Goal: Task Accomplishment & Management: Complete application form

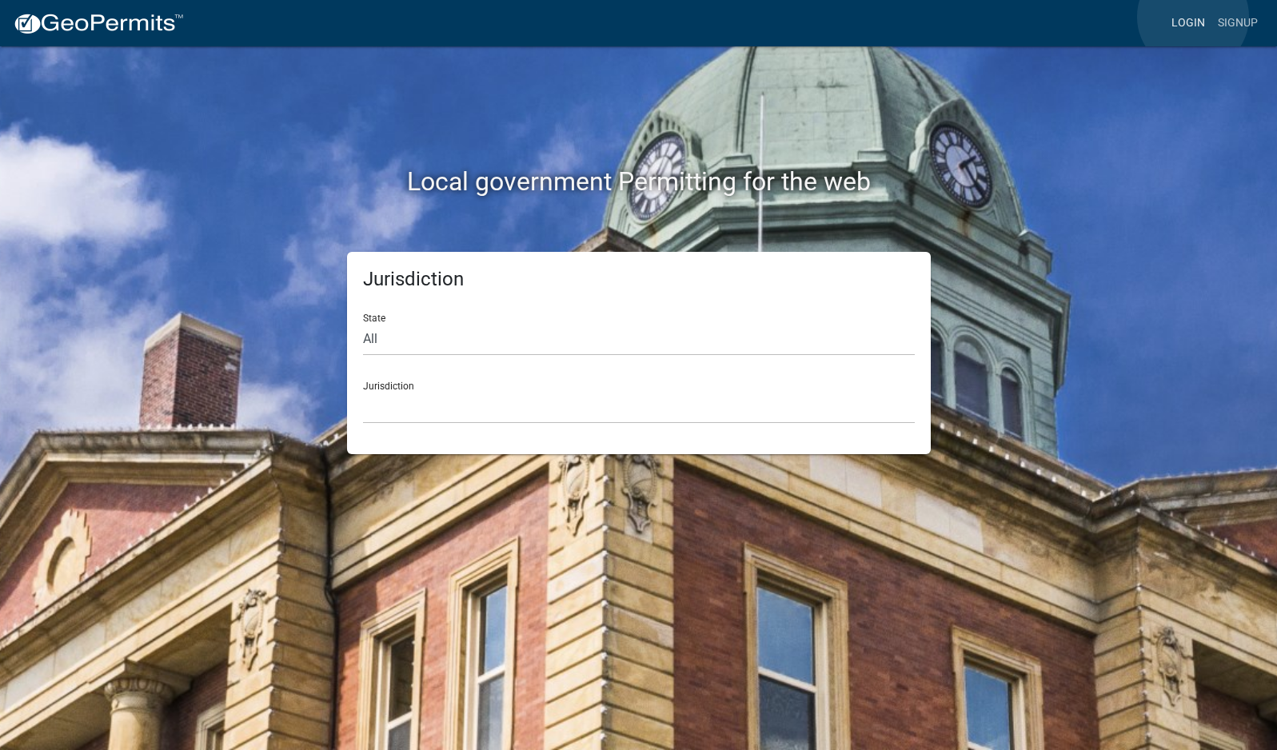
click at [1193, 17] on link "Login" at bounding box center [1188, 23] width 46 height 30
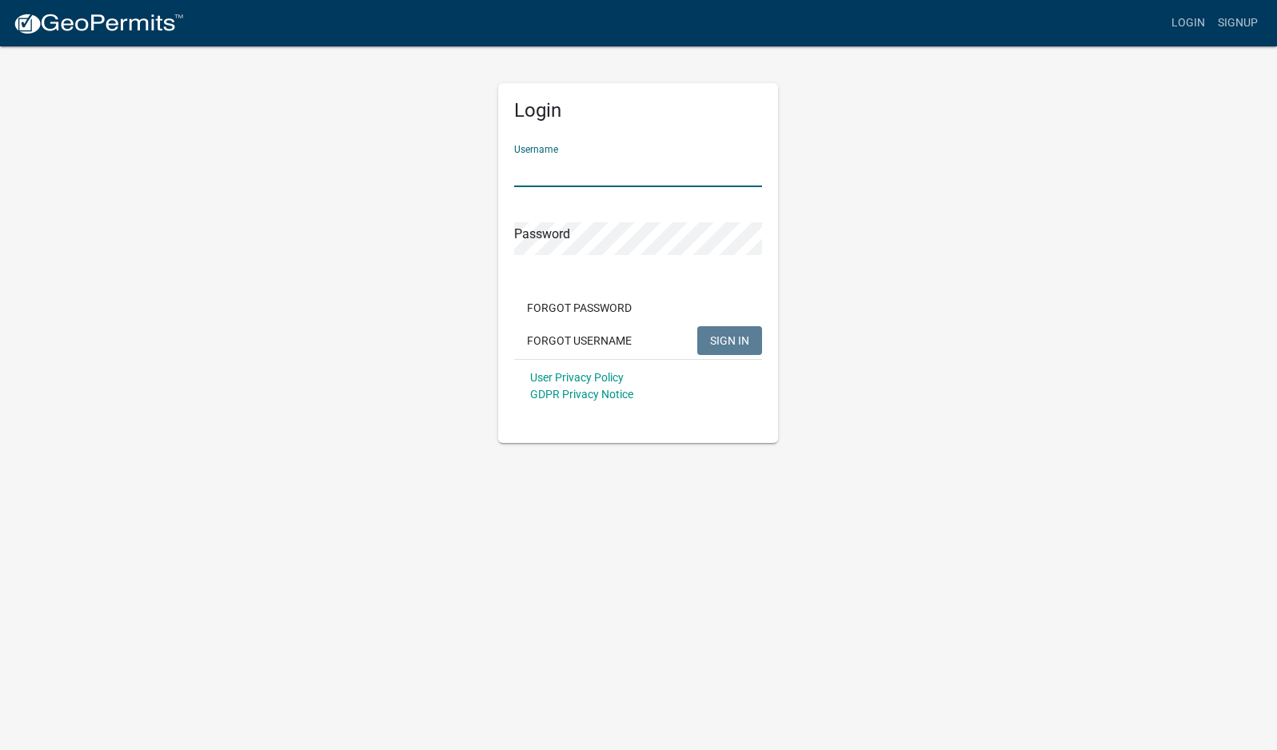
click at [560, 166] on input "Username" at bounding box center [638, 170] width 248 height 33
type input "mhaller"
click at [697, 326] on button "SIGN IN" at bounding box center [729, 340] width 65 height 29
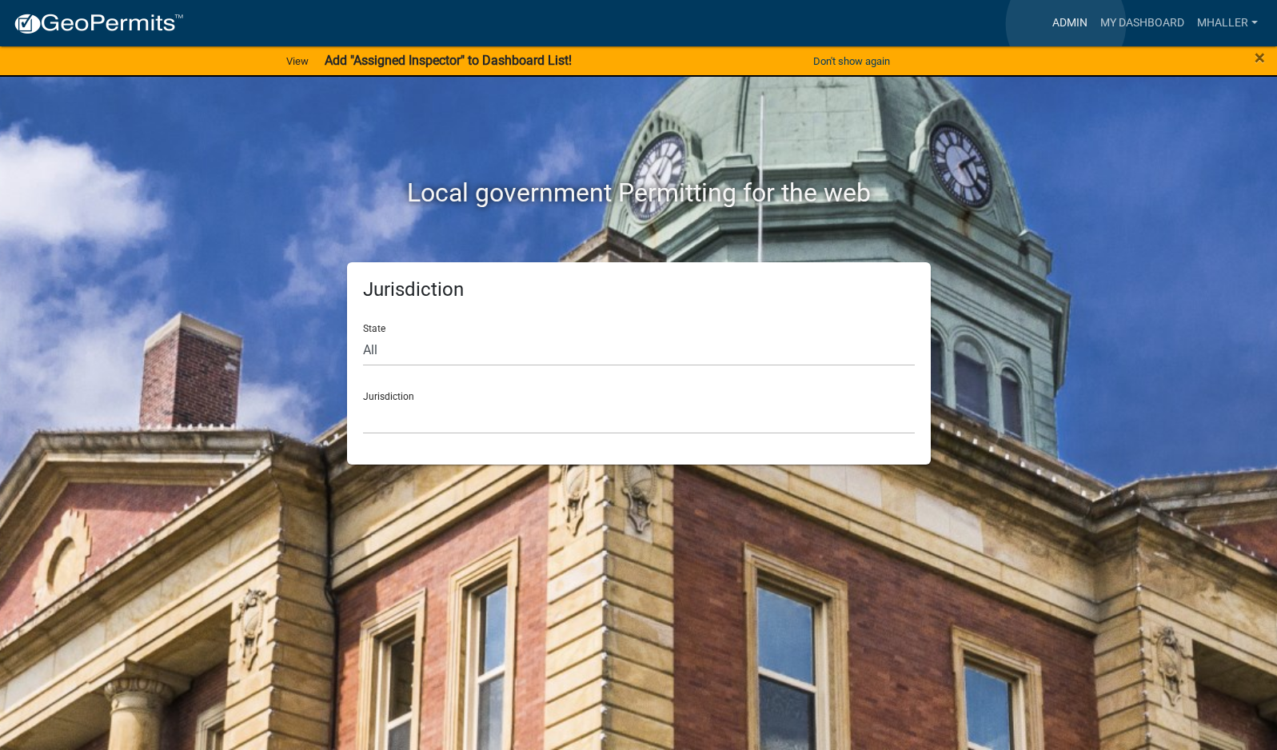
click at [1066, 24] on link "Admin" at bounding box center [1070, 23] width 48 height 30
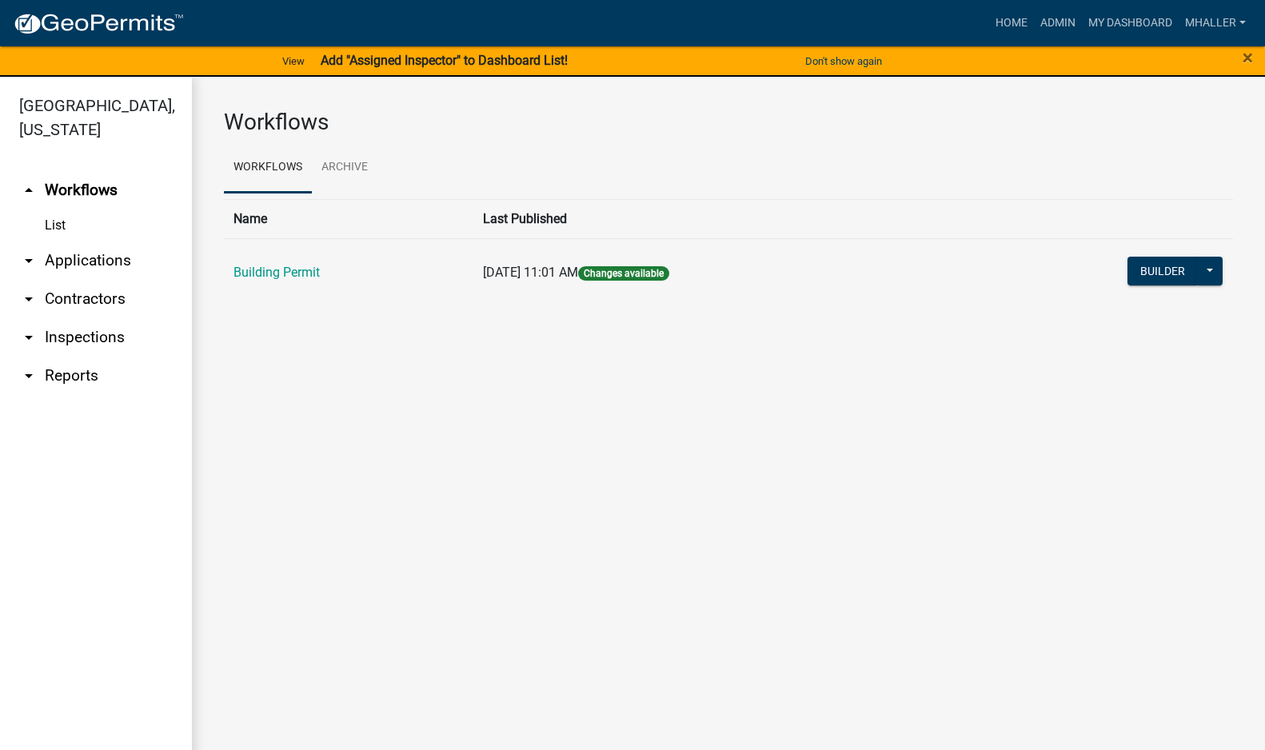
click at [83, 241] on link "arrow_drop_down Applications" at bounding box center [96, 260] width 192 height 38
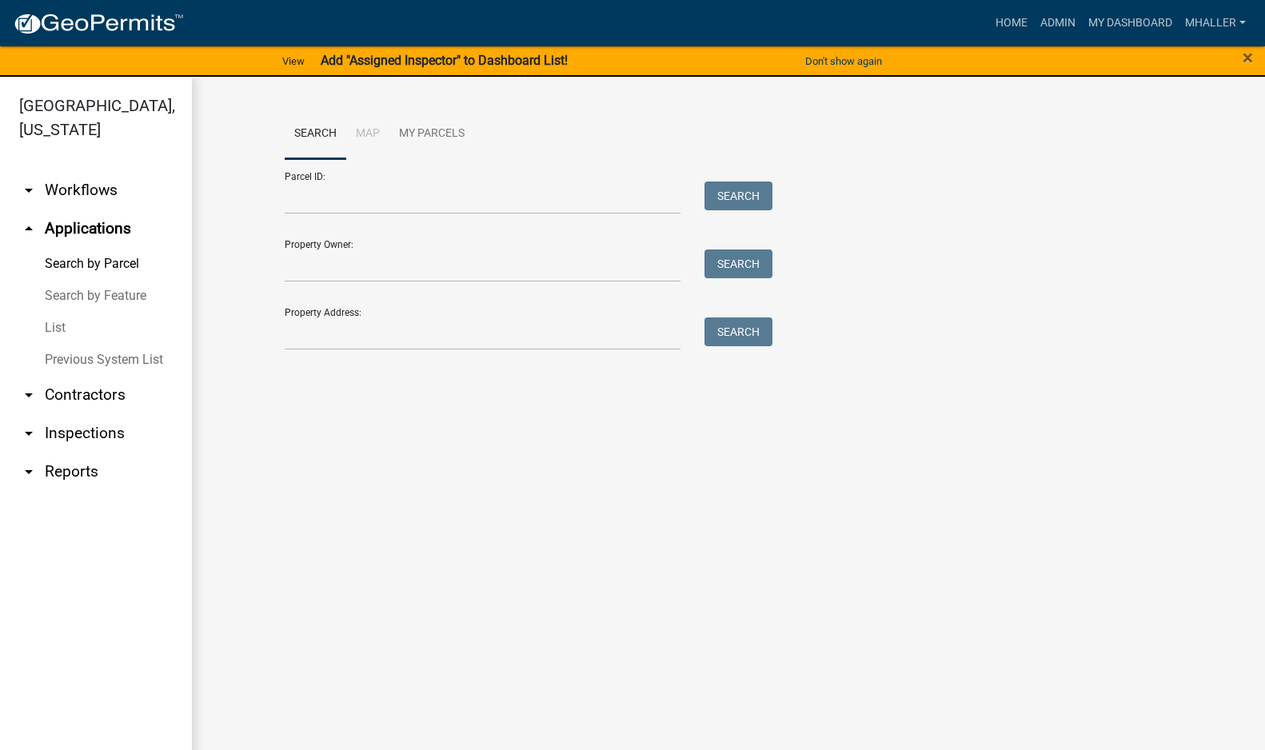
click at [53, 312] on link "List" at bounding box center [96, 328] width 192 height 32
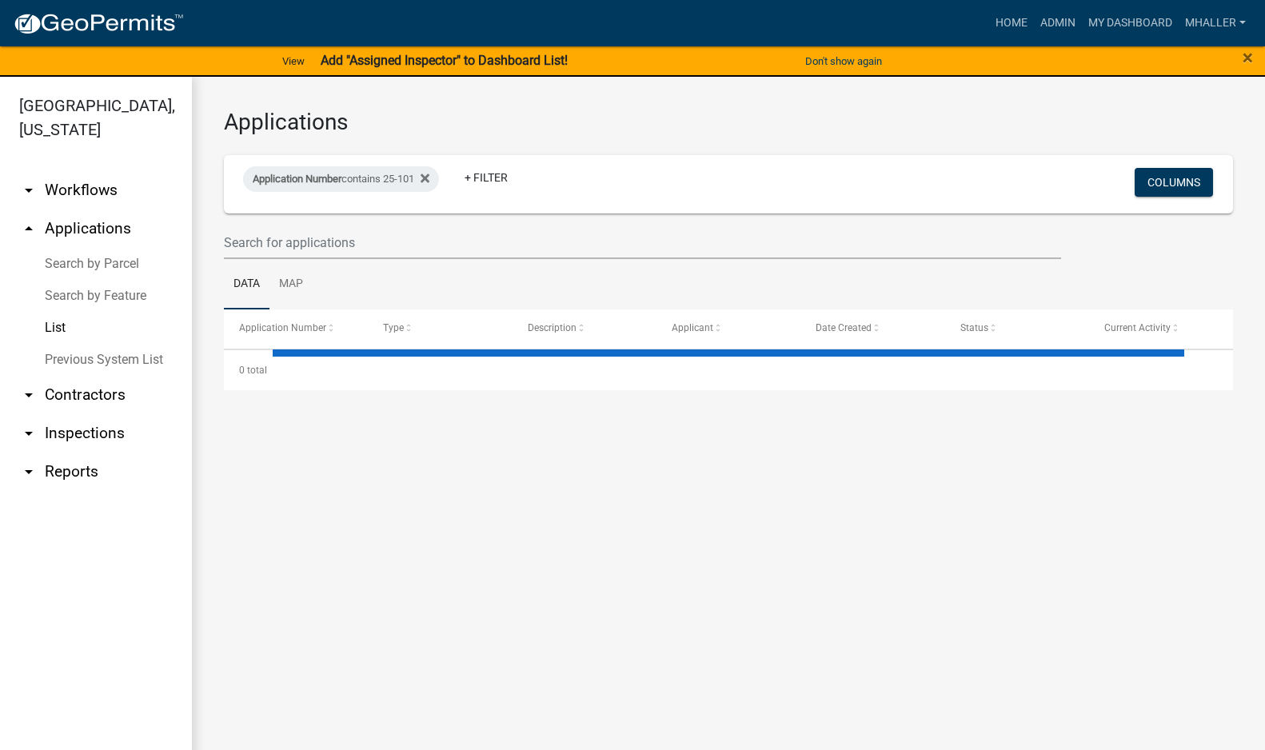
select select "1: 25"
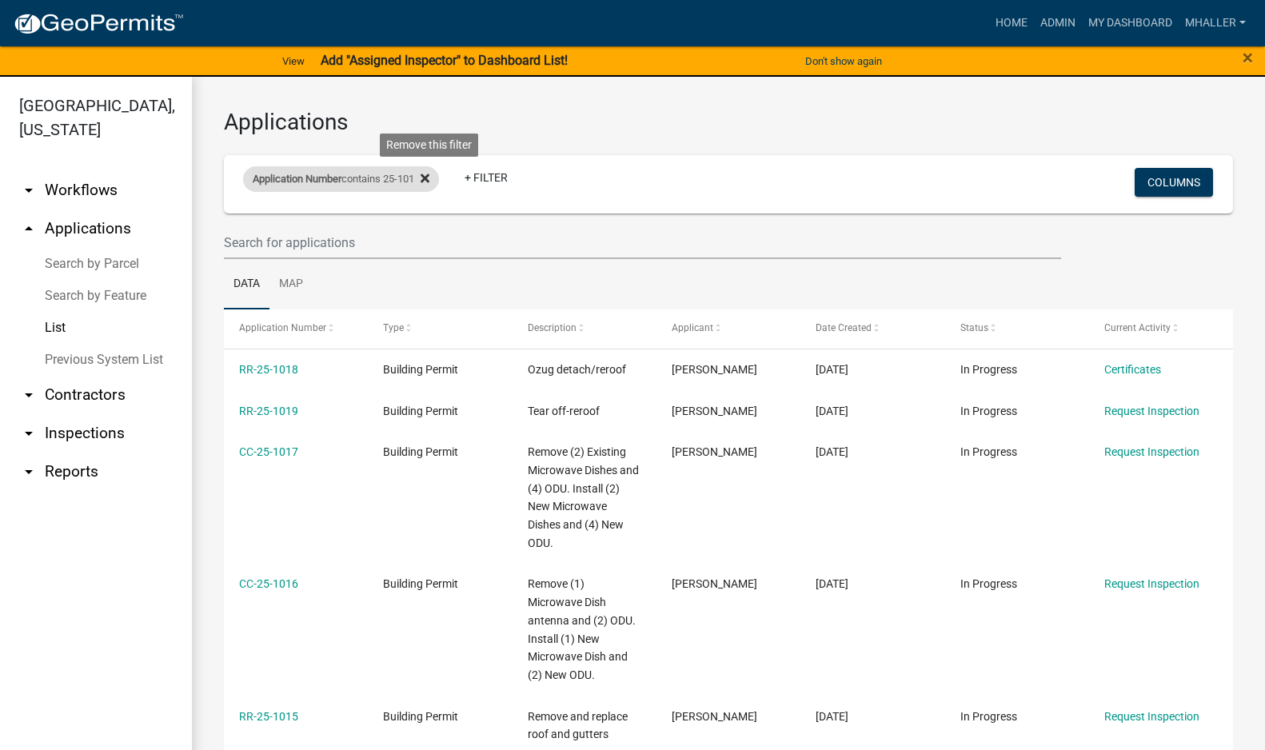
click at [429, 177] on icon at bounding box center [424, 178] width 9 height 9
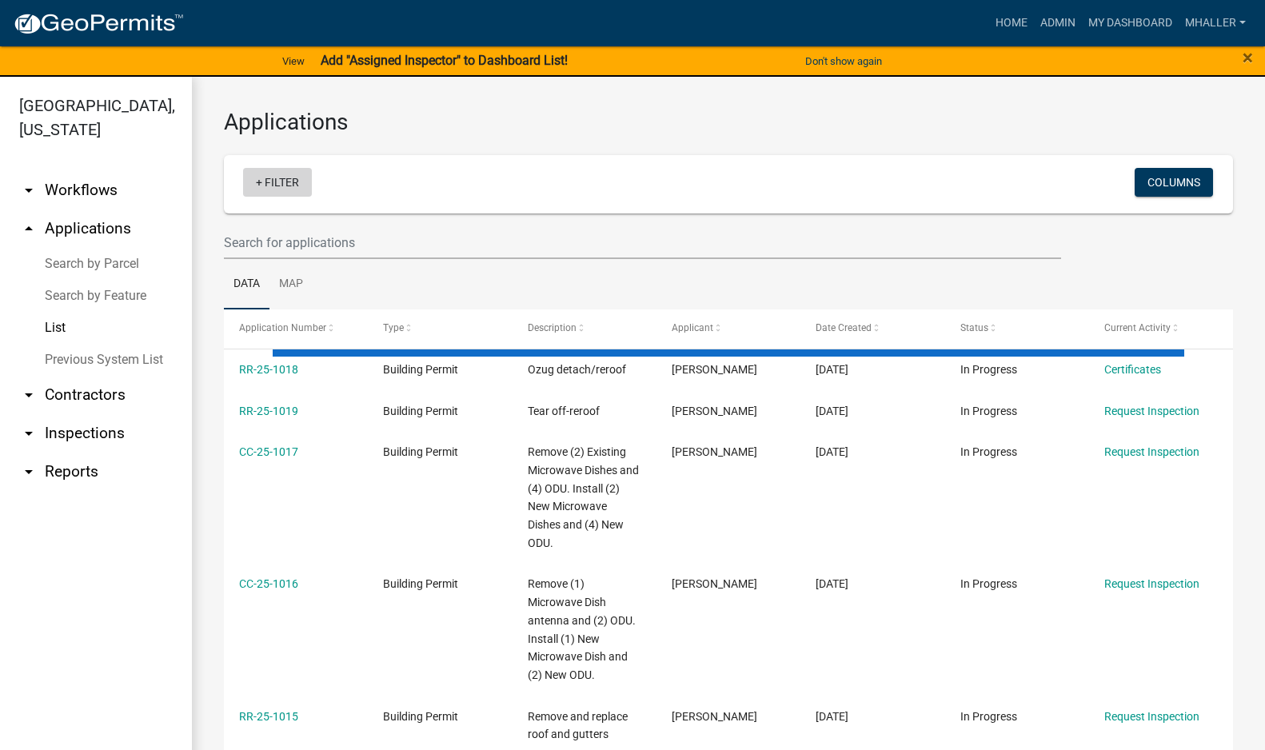
click at [286, 184] on link "+ Filter" at bounding box center [277, 182] width 69 height 29
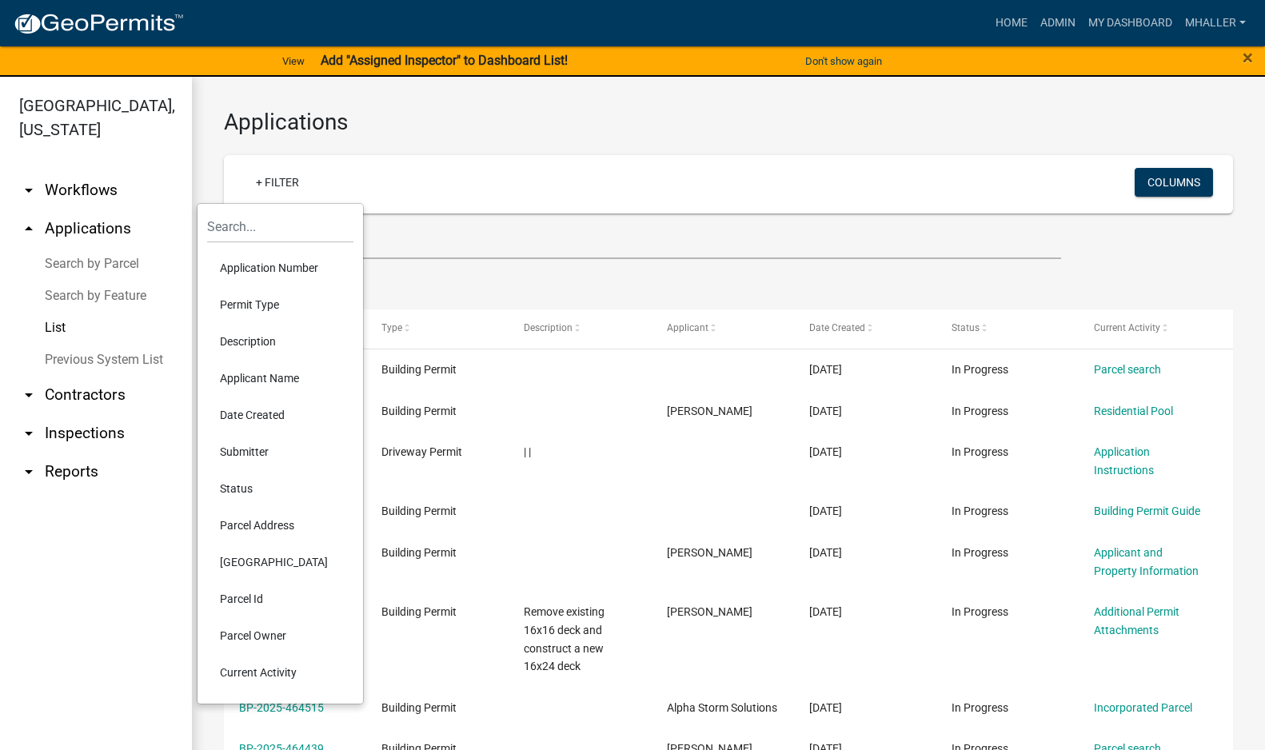
click at [267, 528] on li "Parcel Address" at bounding box center [280, 525] width 146 height 37
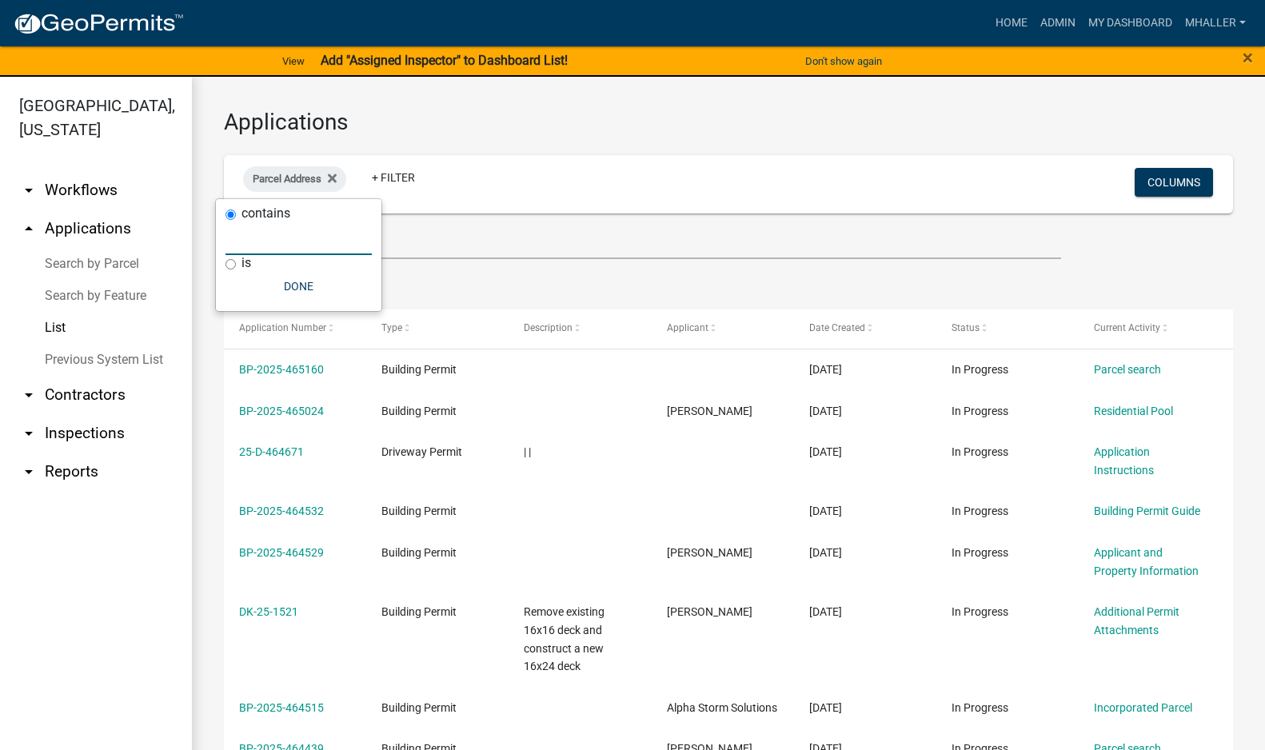
click at [265, 237] on input "text" at bounding box center [298, 238] width 146 height 33
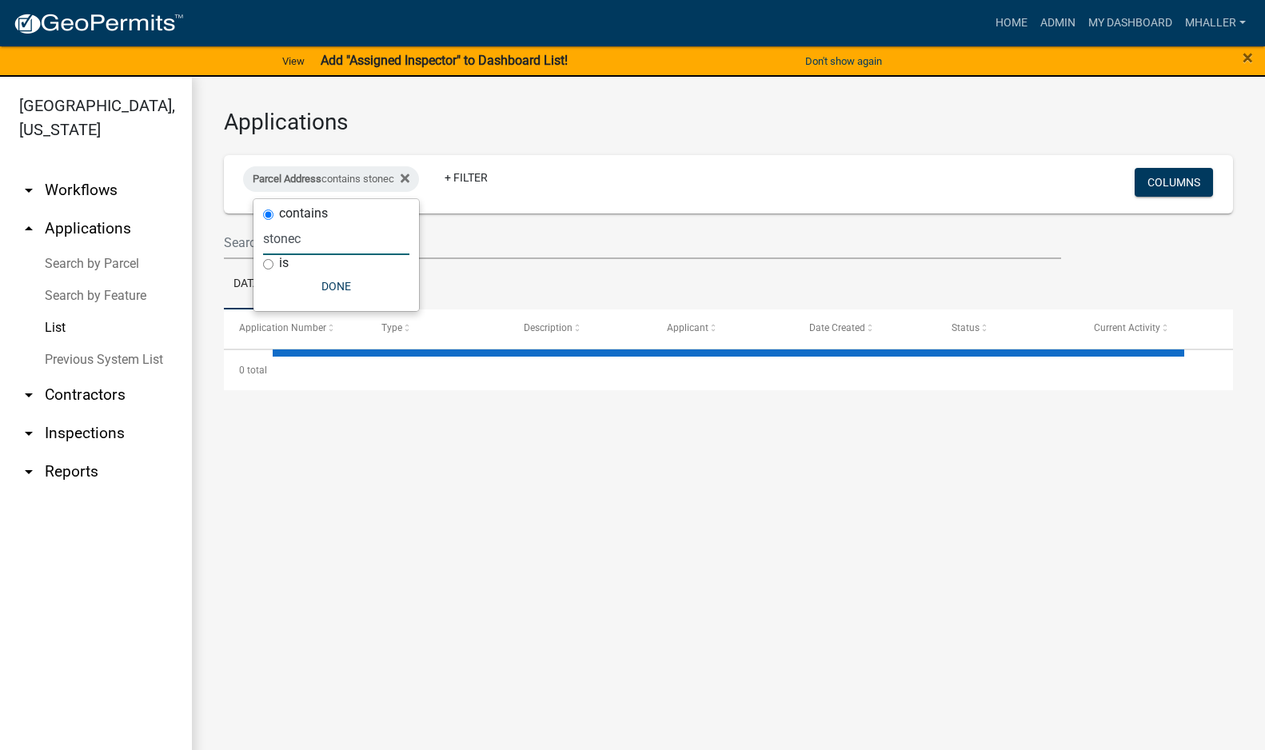
type input "stone"
select select "1: 25"
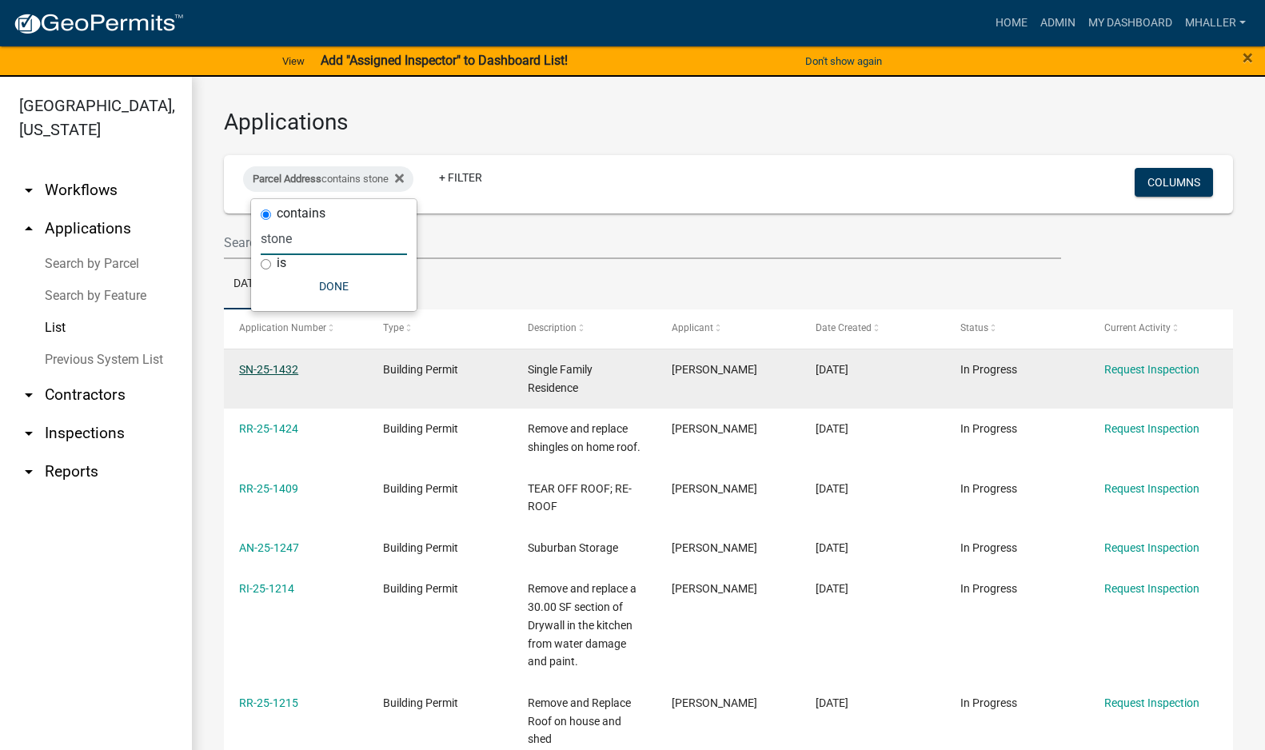
type input "stone"
click at [264, 369] on link "SN-25-1432" at bounding box center [268, 369] width 59 height 13
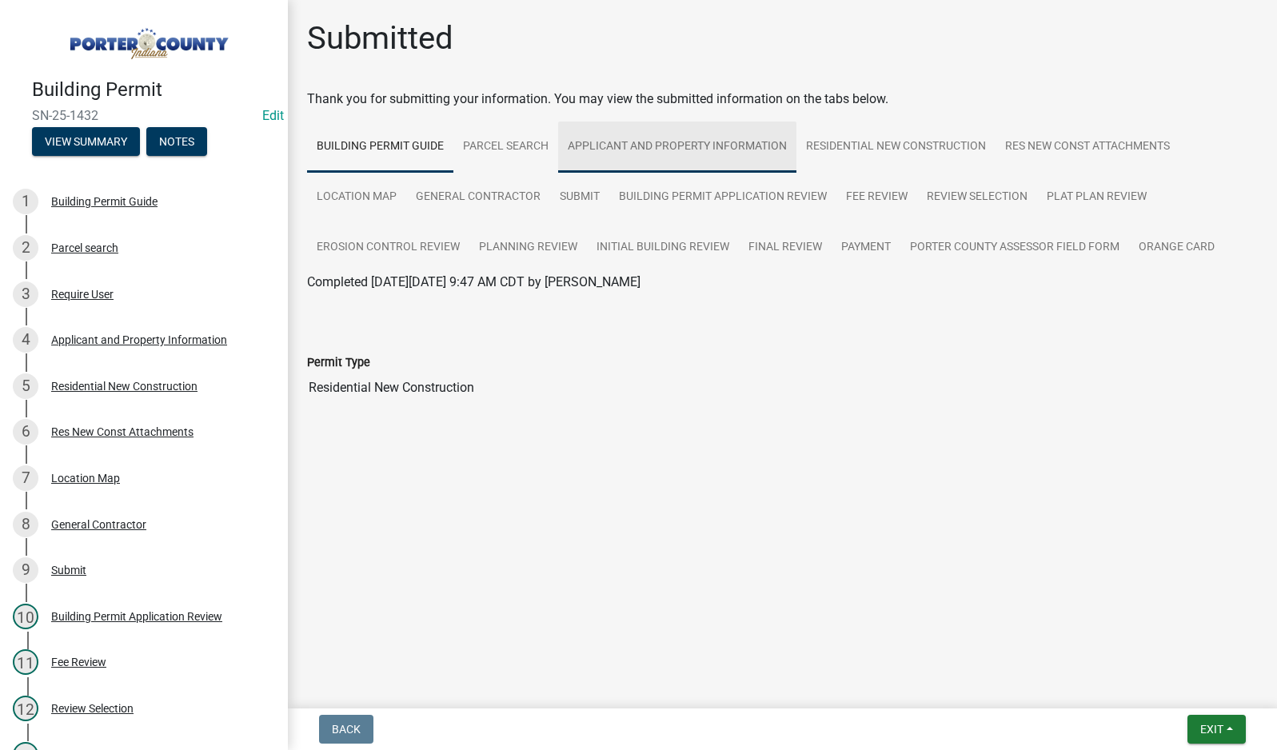
click at [671, 140] on link "Applicant and Property Information" at bounding box center [677, 147] width 238 height 51
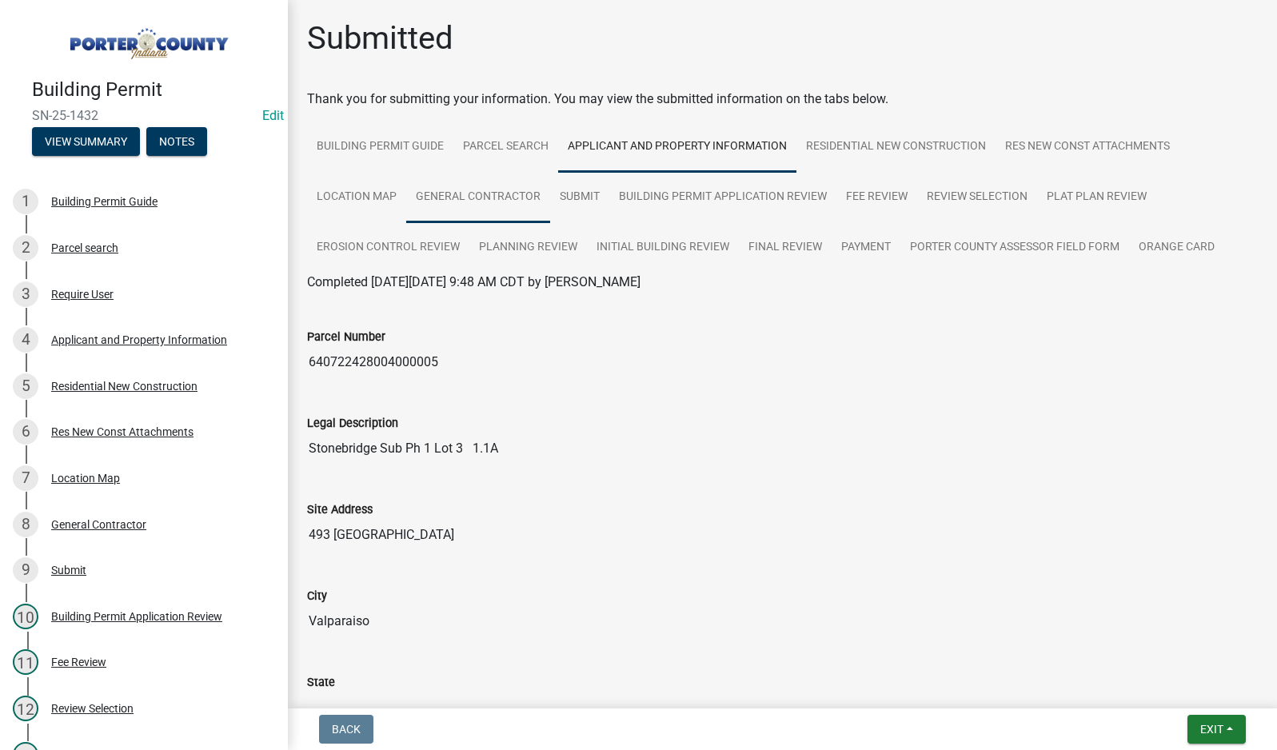
click at [464, 195] on link "General Contractor" at bounding box center [478, 197] width 144 height 51
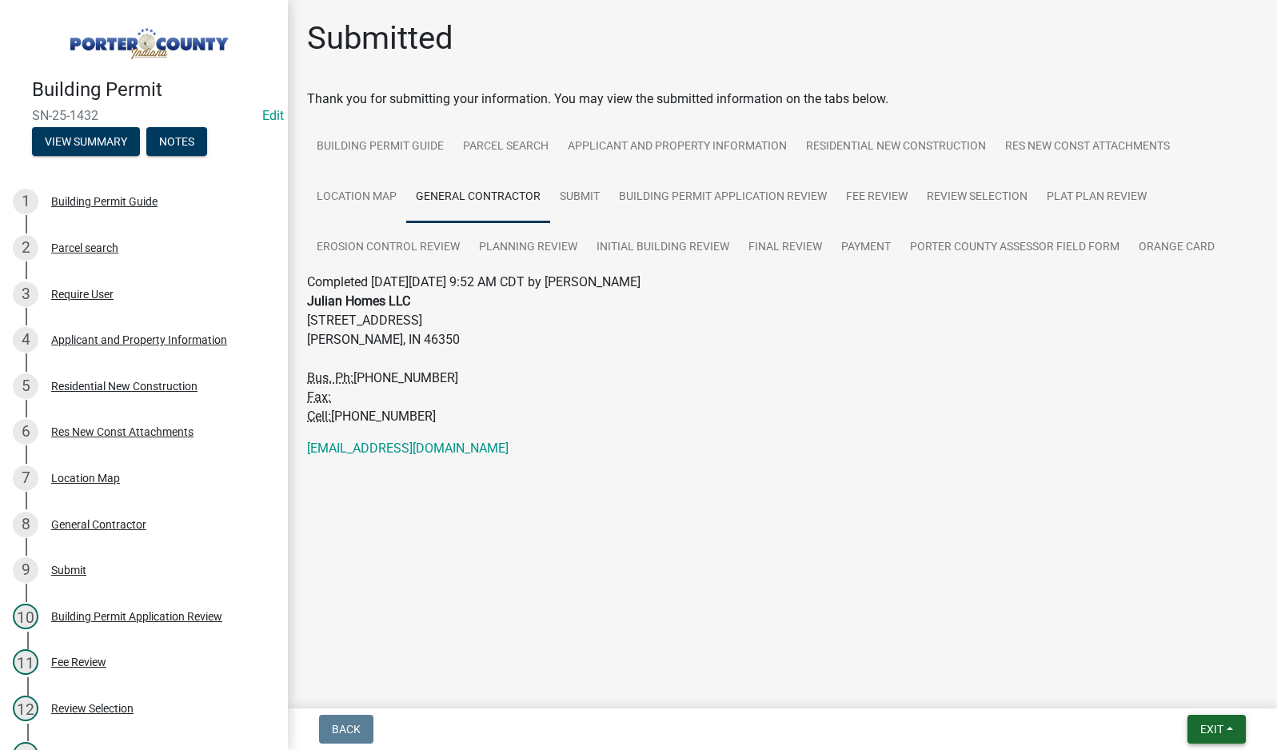
click at [1206, 727] on span "Exit" at bounding box center [1211, 729] width 23 height 13
click at [1190, 687] on button "Save & Exit" at bounding box center [1182, 687] width 128 height 38
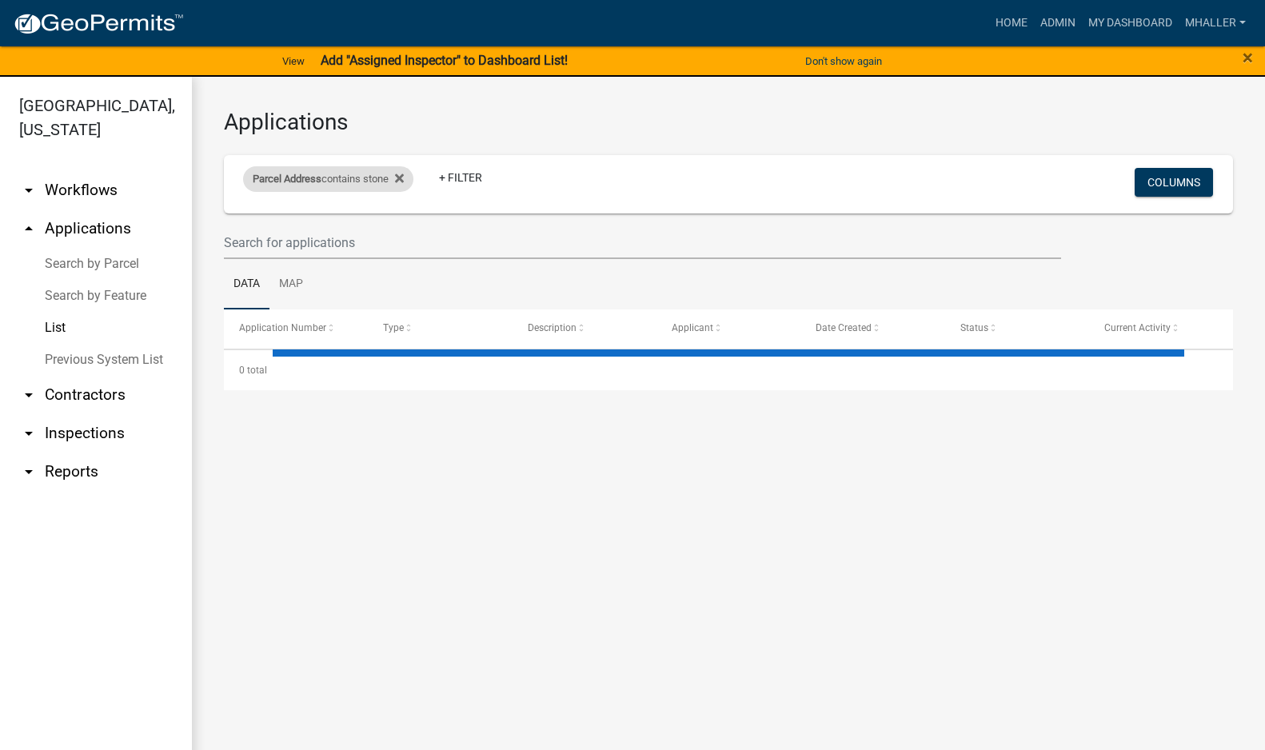
select select "1: 25"
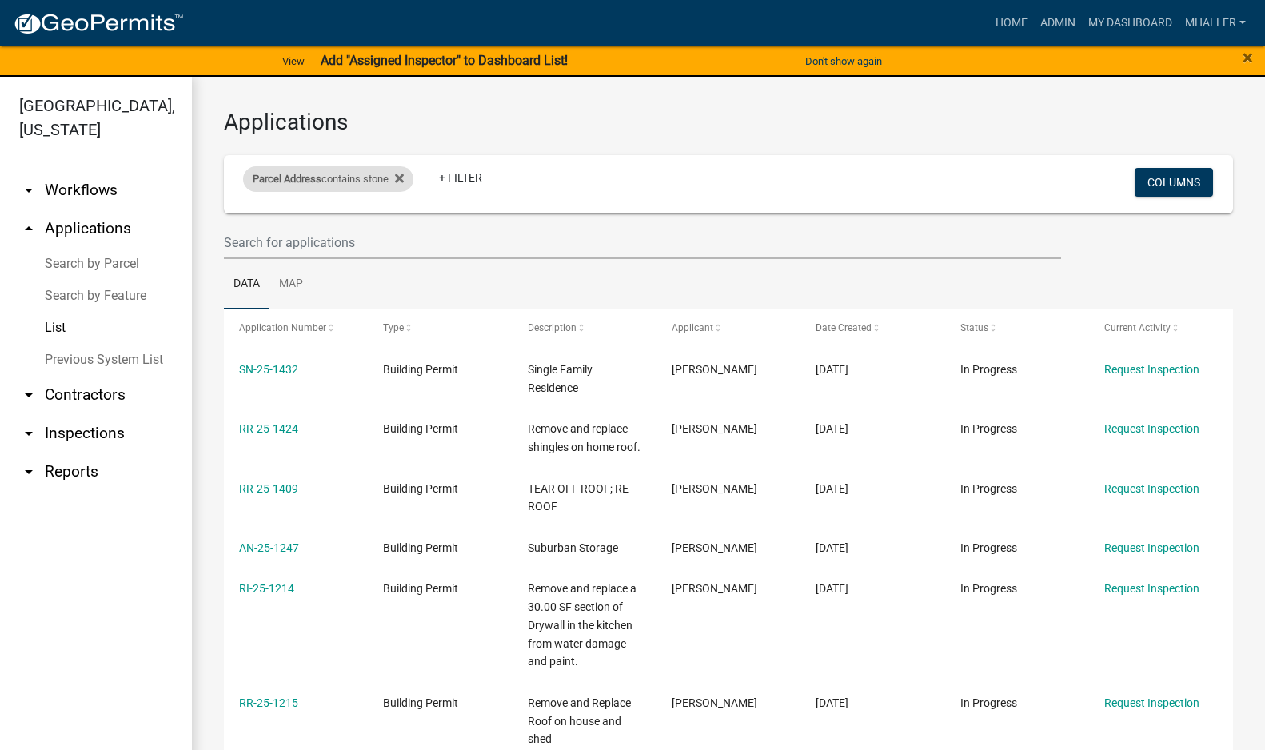
click at [354, 177] on div "Parcel Address contains stone" at bounding box center [328, 179] width 170 height 26
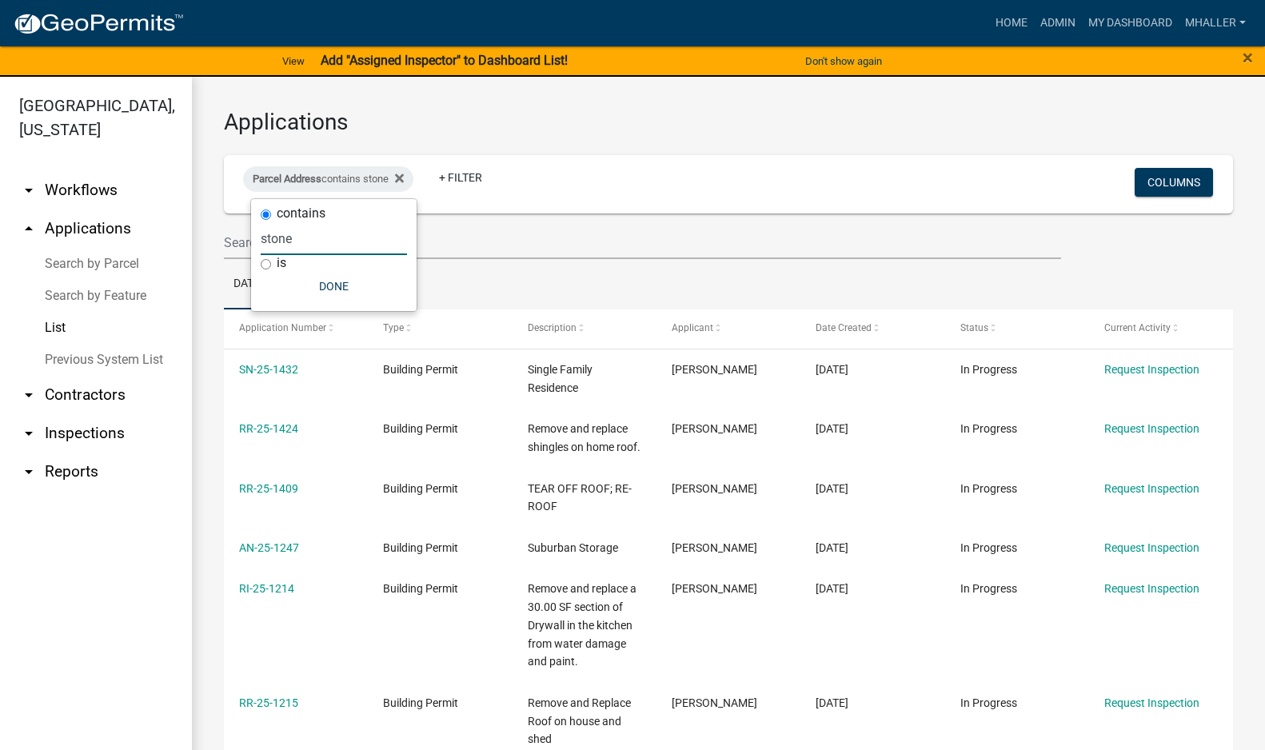
click at [341, 245] on input "stone" at bounding box center [334, 238] width 146 height 33
type input "s"
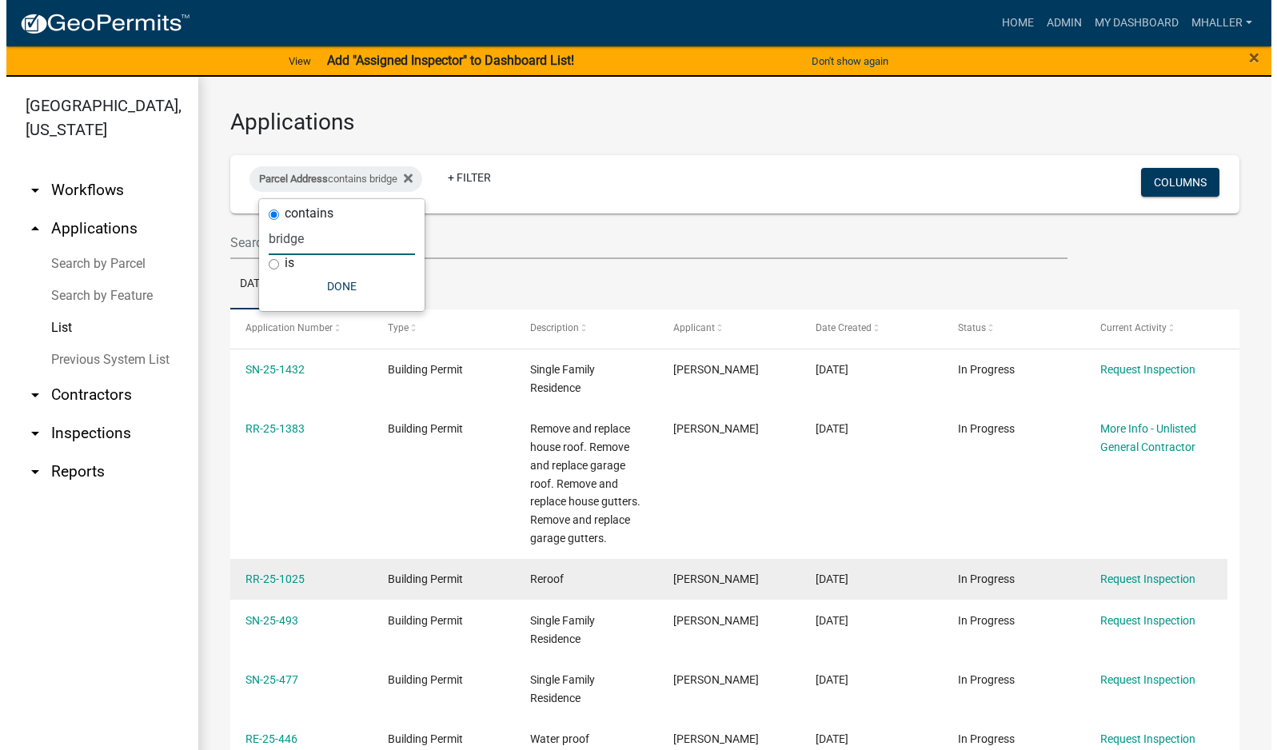
scroll to position [80, 0]
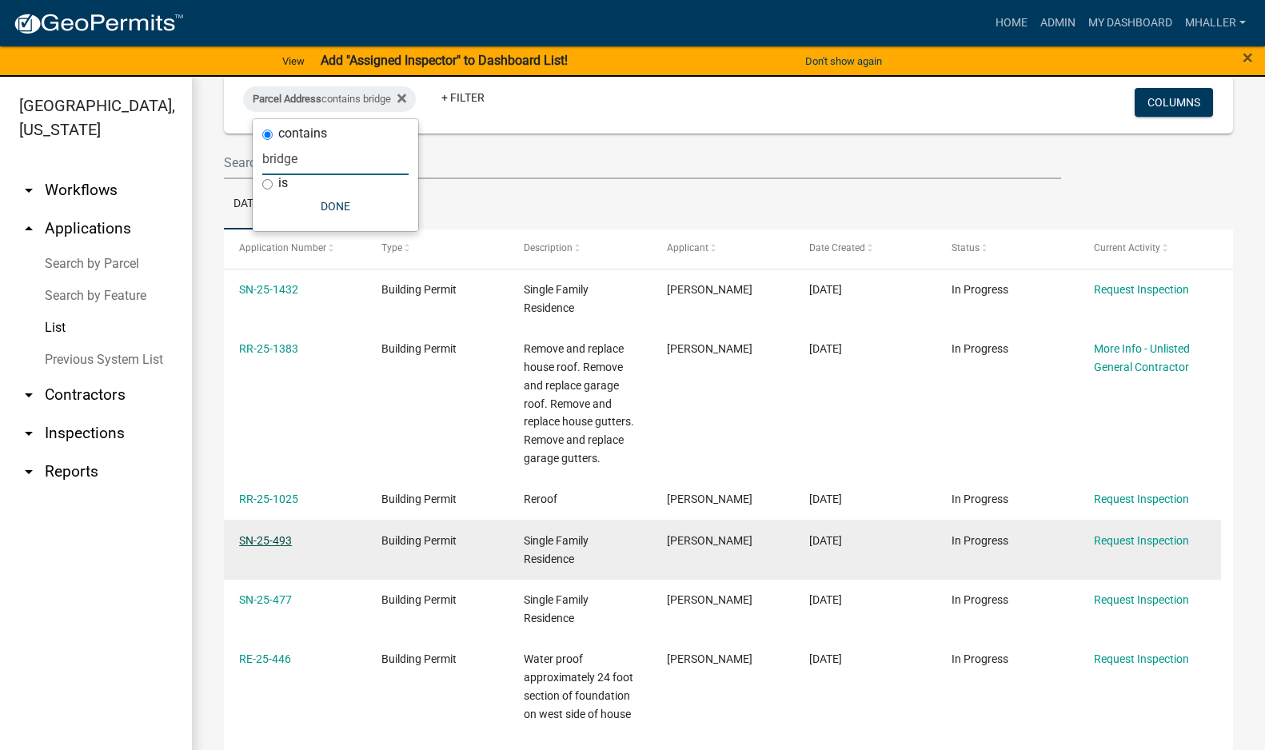
type input "bridge"
click at [262, 536] on link "SN-25-493" at bounding box center [265, 540] width 53 height 13
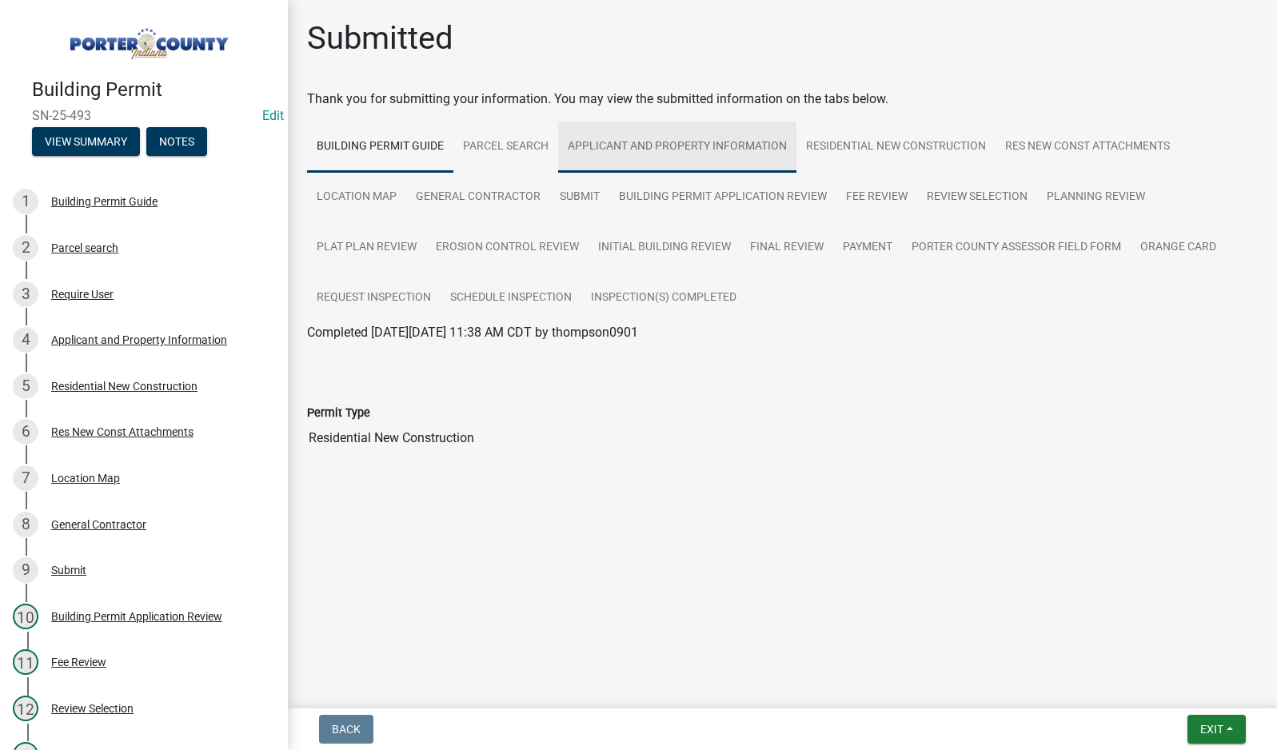
click at [627, 143] on link "Applicant and Property Information" at bounding box center [677, 147] width 238 height 51
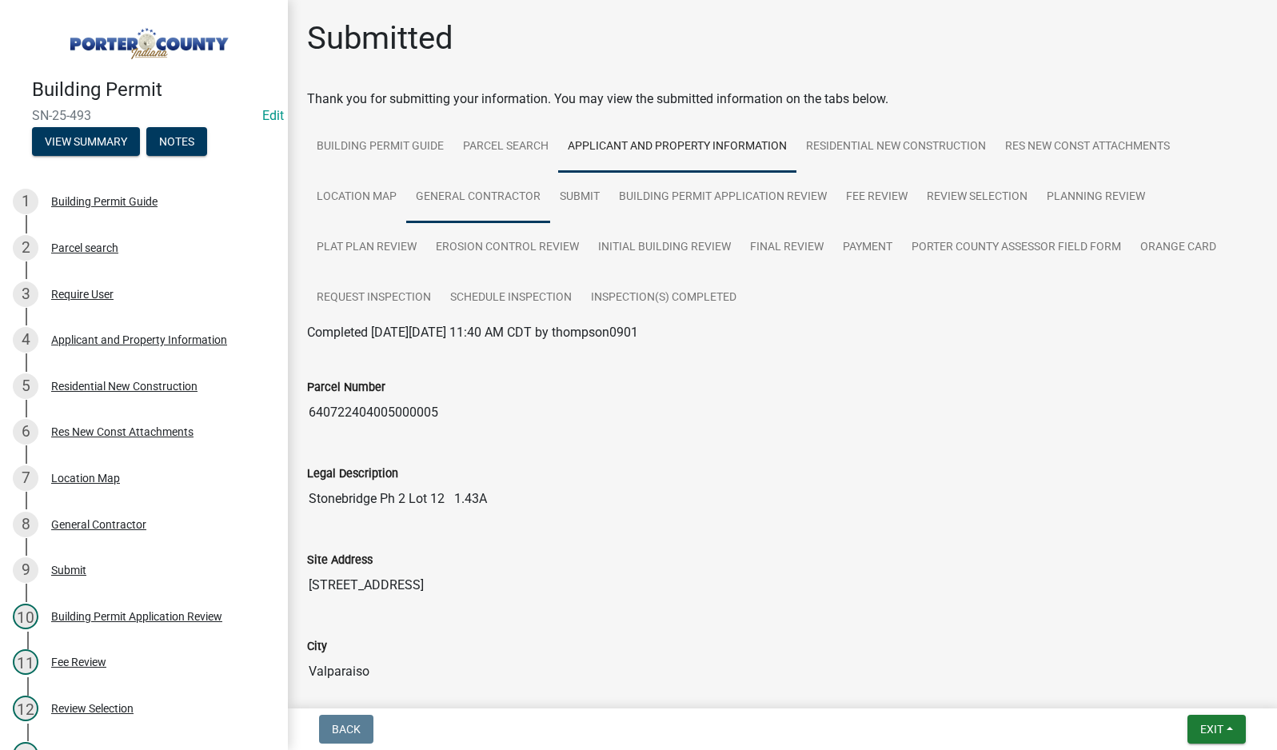
click at [464, 198] on link "General Contractor" at bounding box center [478, 197] width 144 height 51
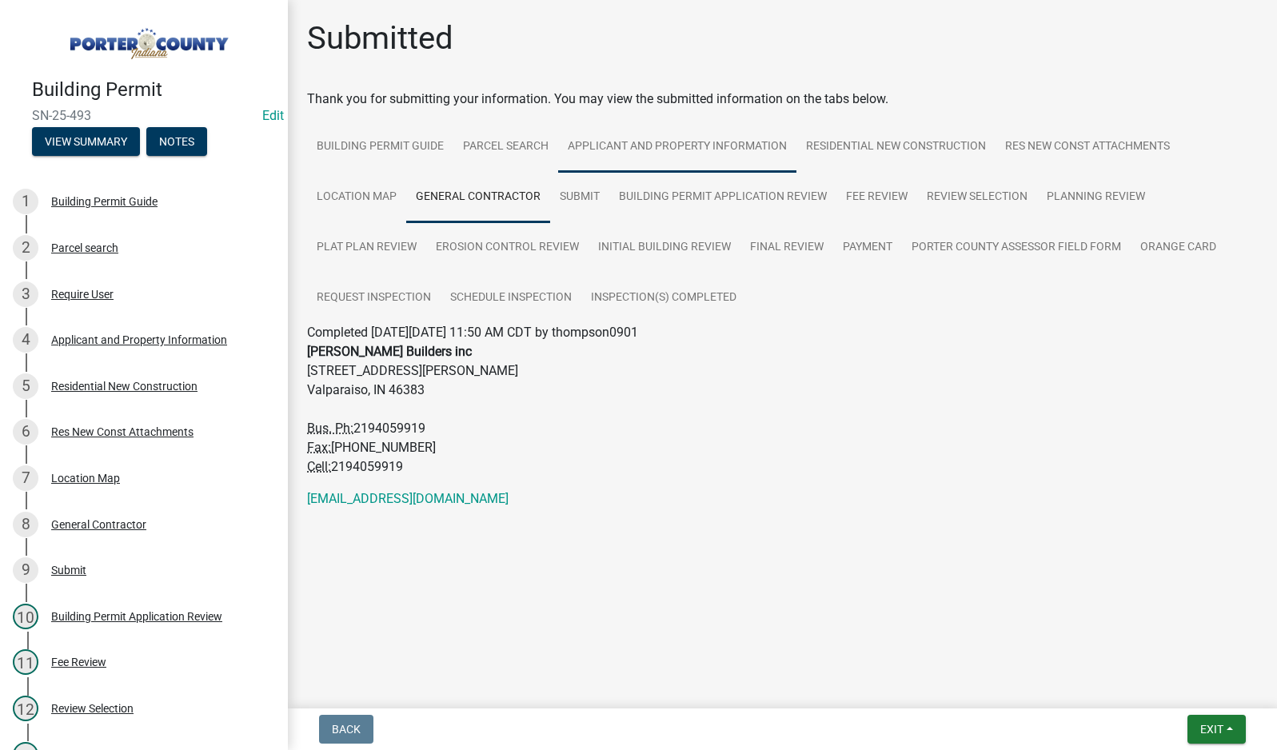
click at [695, 141] on link "Applicant and Property Information" at bounding box center [677, 147] width 238 height 51
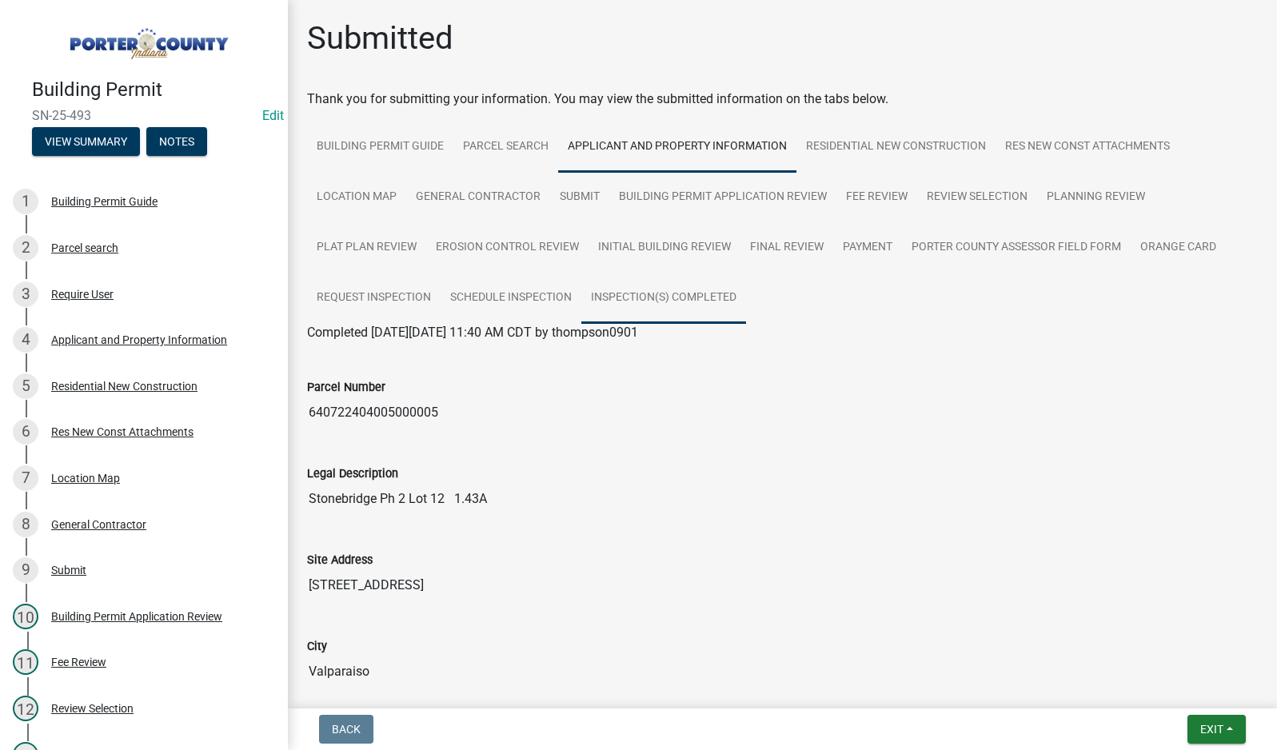
click at [656, 297] on link "Inspection(s) Completed" at bounding box center [663, 298] width 165 height 51
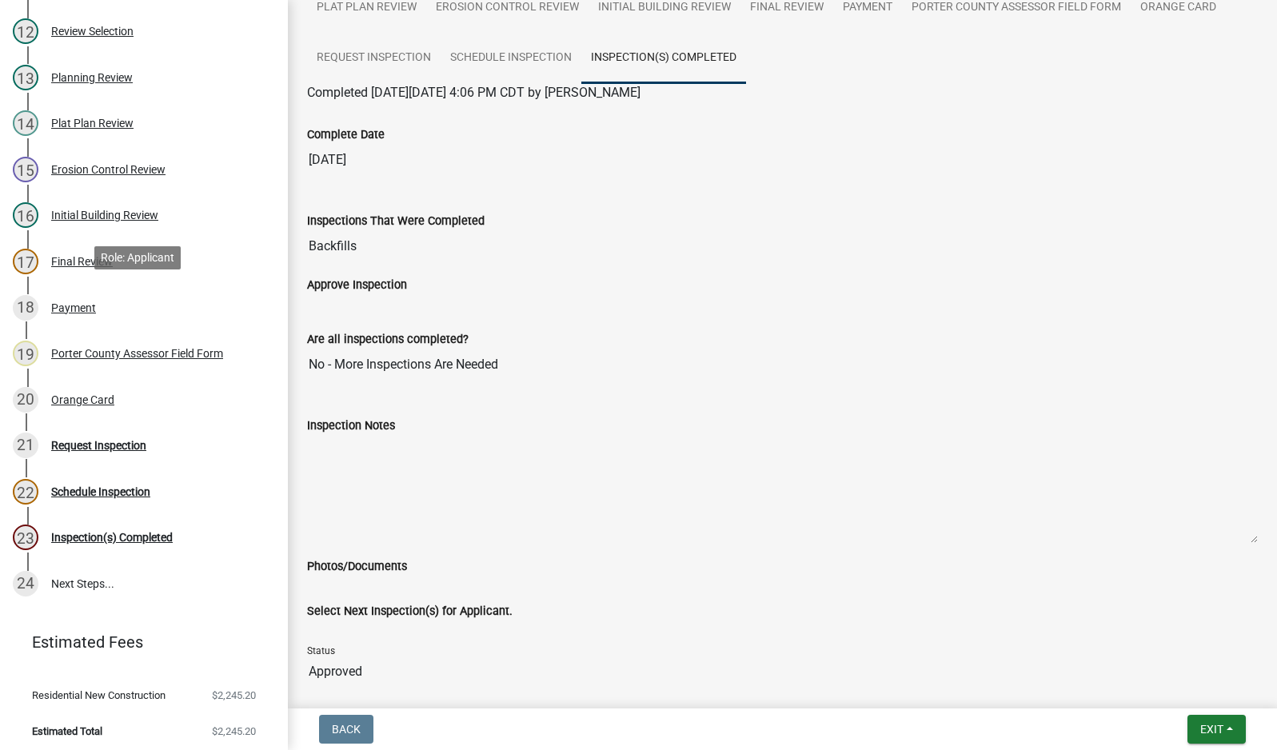
scroll to position [680, 0]
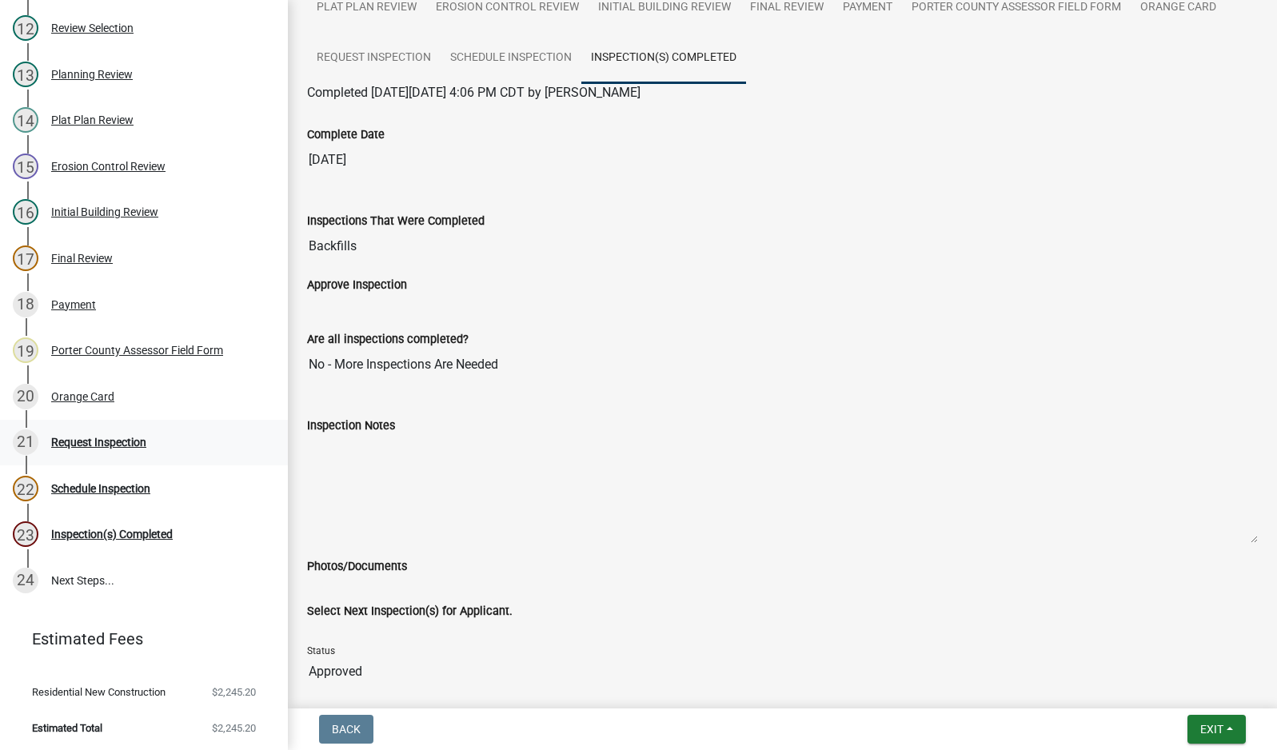
click at [90, 440] on div "Request Inspection" at bounding box center [98, 441] width 95 height 11
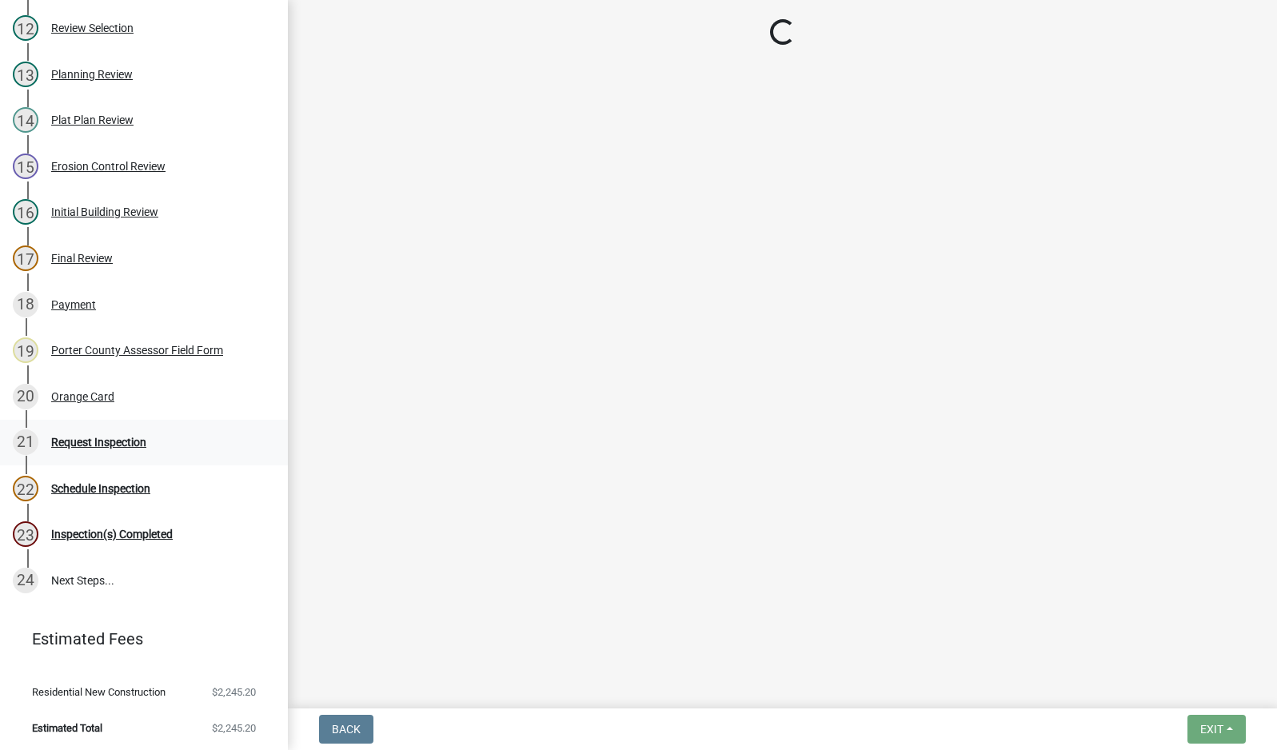
scroll to position [0, 0]
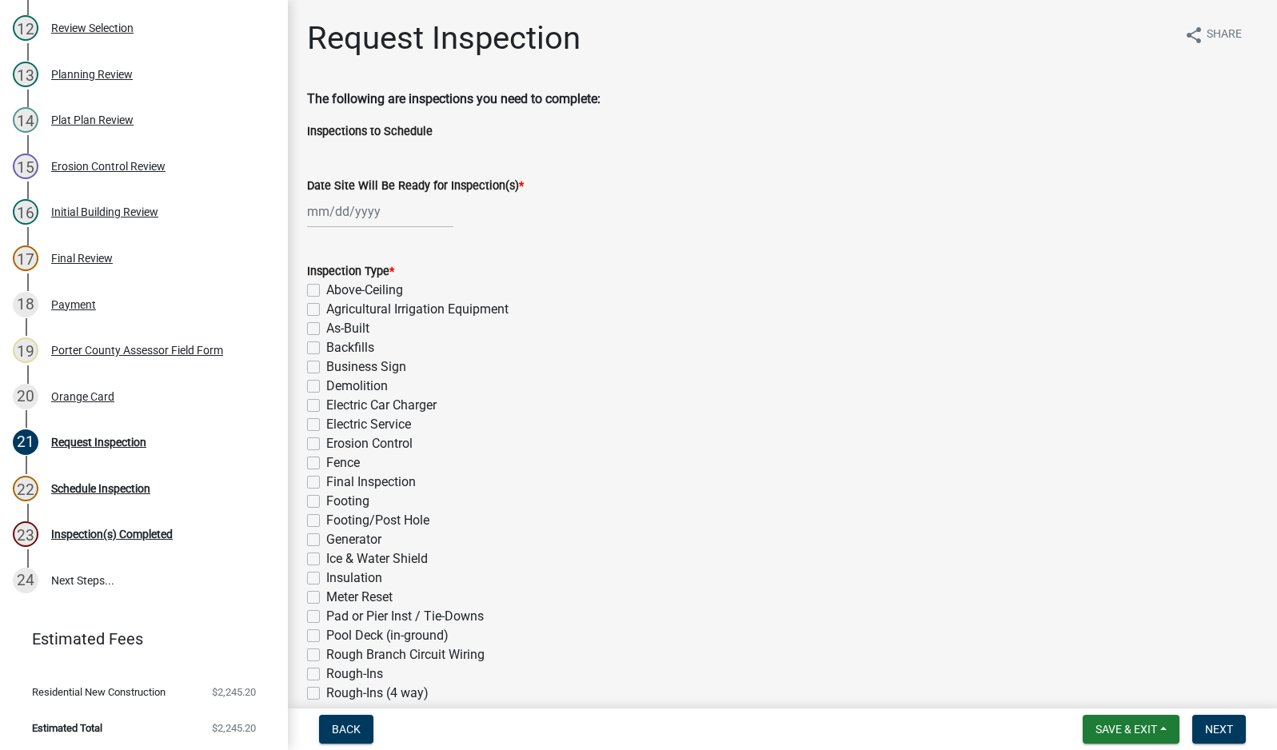
click at [369, 215] on div at bounding box center [380, 211] width 146 height 33
select select "8"
select select "2025"
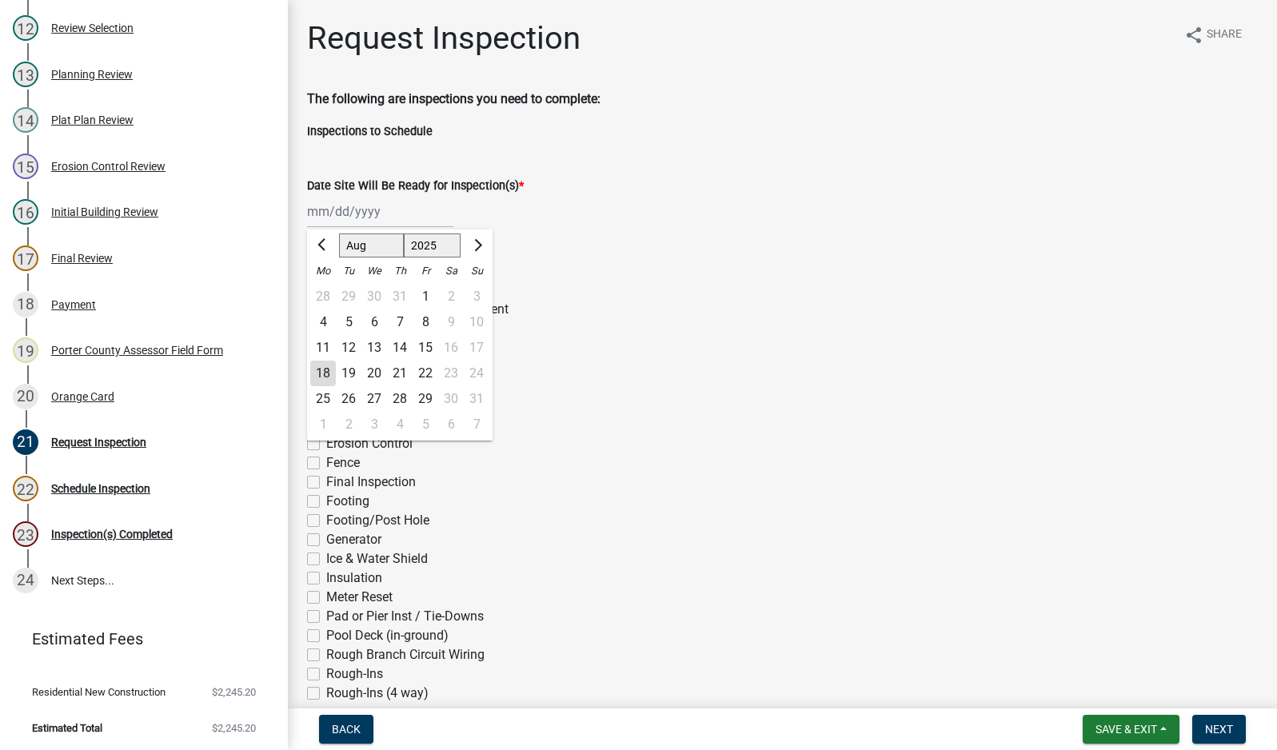
click at [323, 374] on div "18" at bounding box center [323, 374] width 26 height 26
type input "[DATE]"
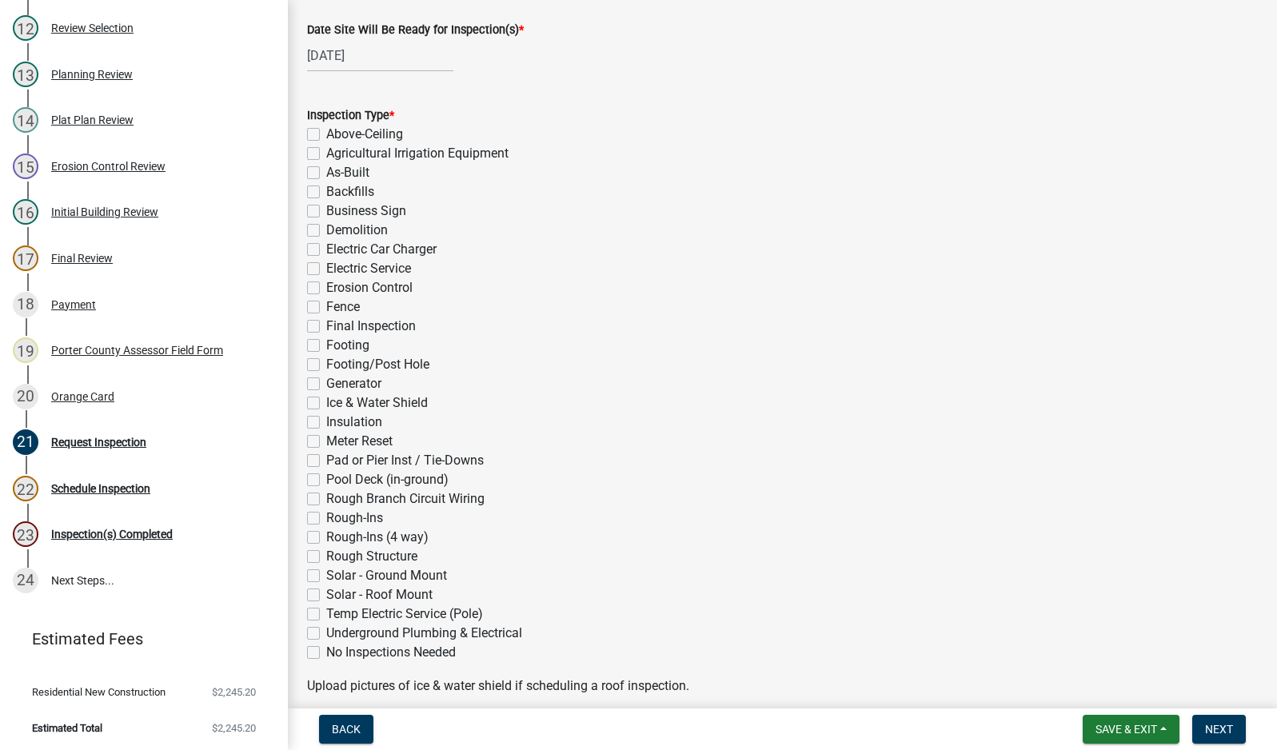
scroll to position [160, 0]
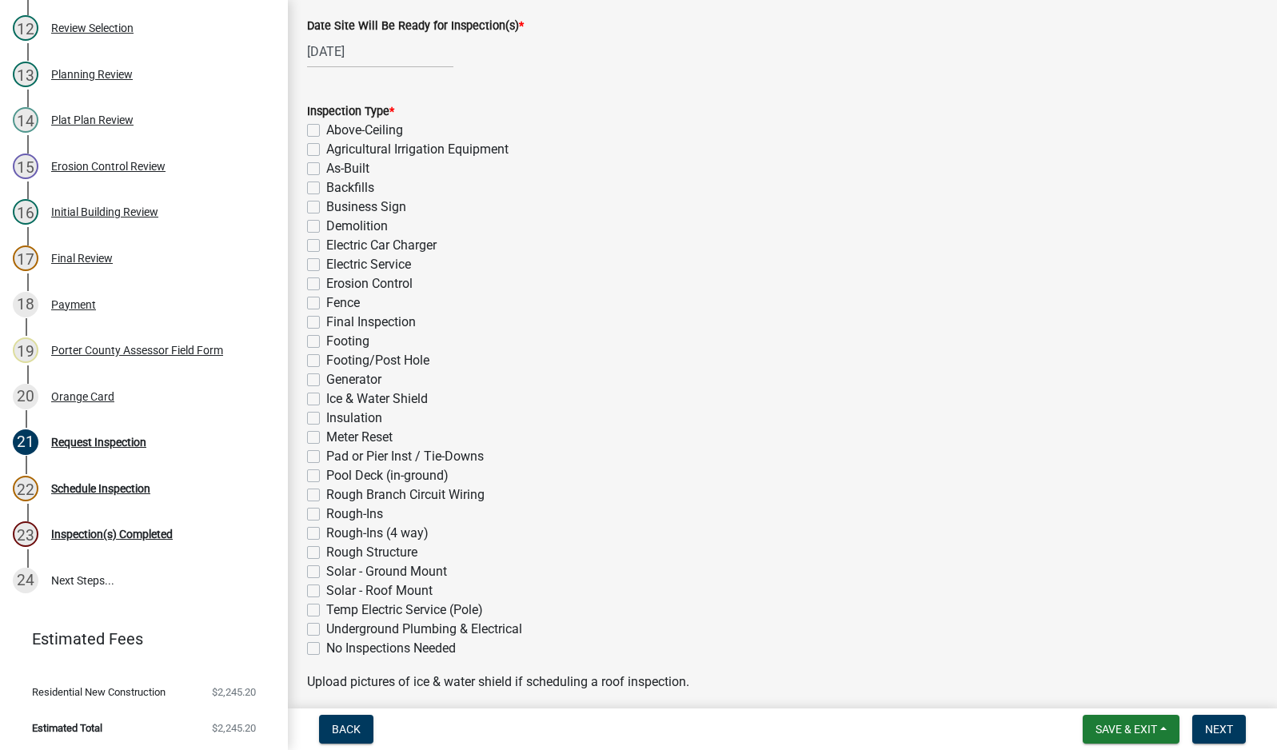
click at [326, 266] on label "Electric Service" at bounding box center [368, 264] width 85 height 19
click at [326, 265] on input "Electric Service" at bounding box center [331, 260] width 10 height 10
checkbox input "true"
checkbox input "false"
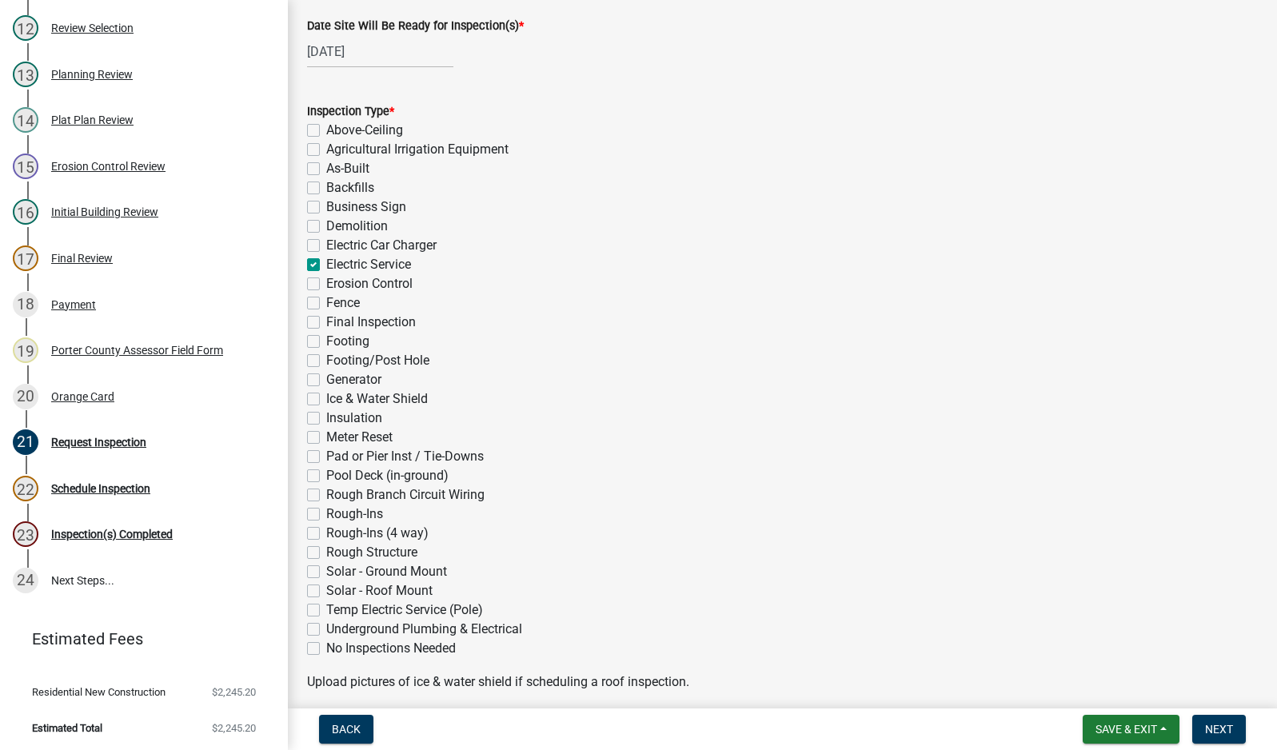
checkbox input "false"
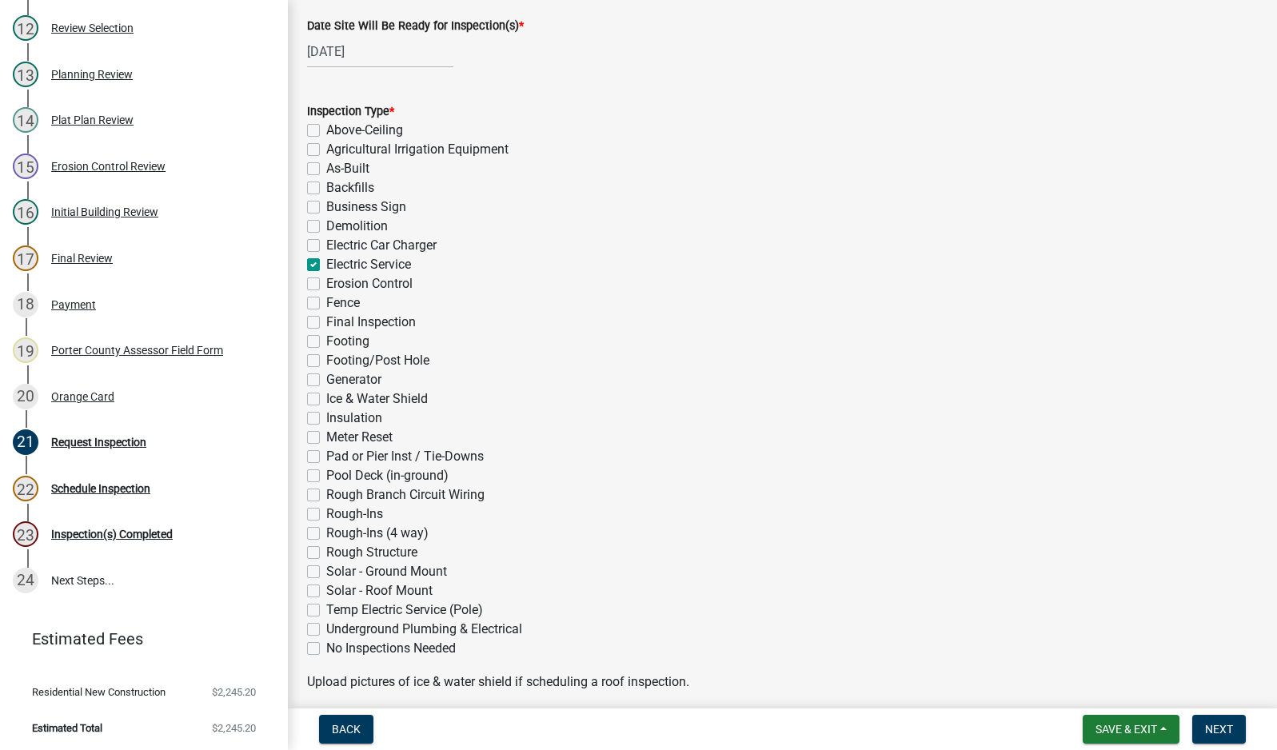
checkbox input "true"
checkbox input "false"
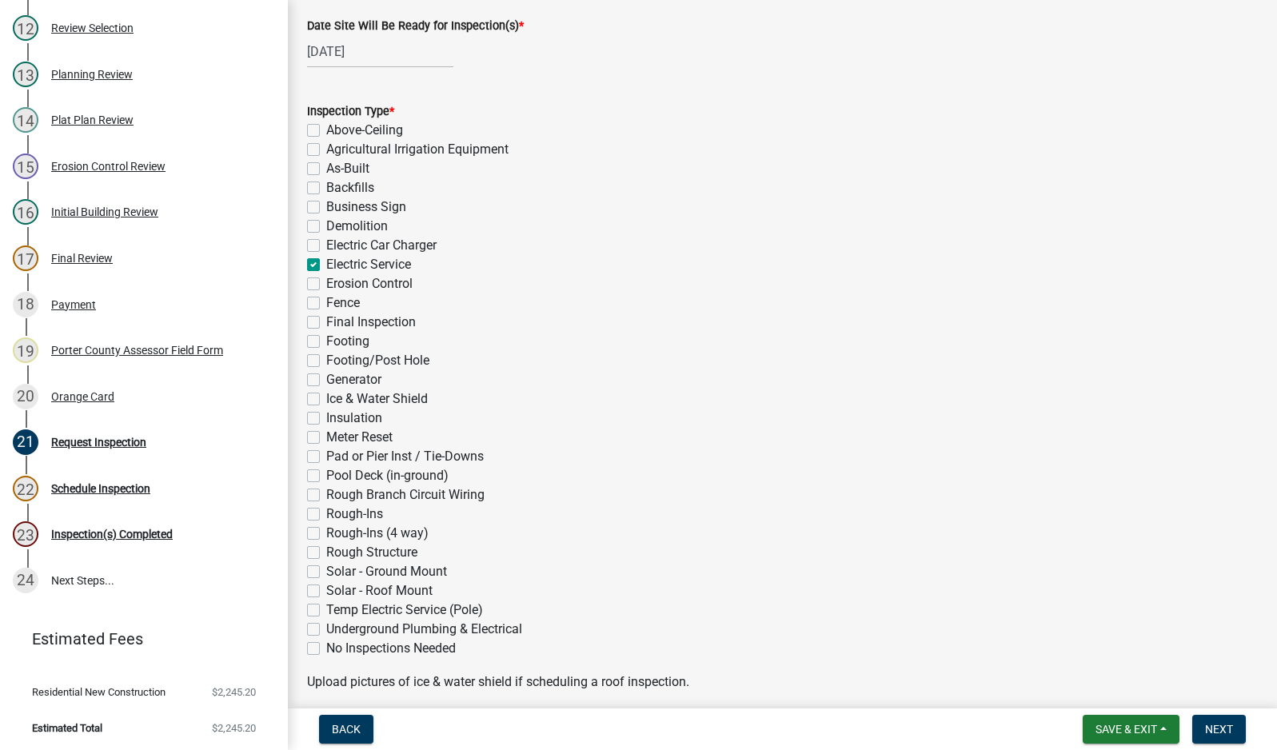
checkbox input "false"
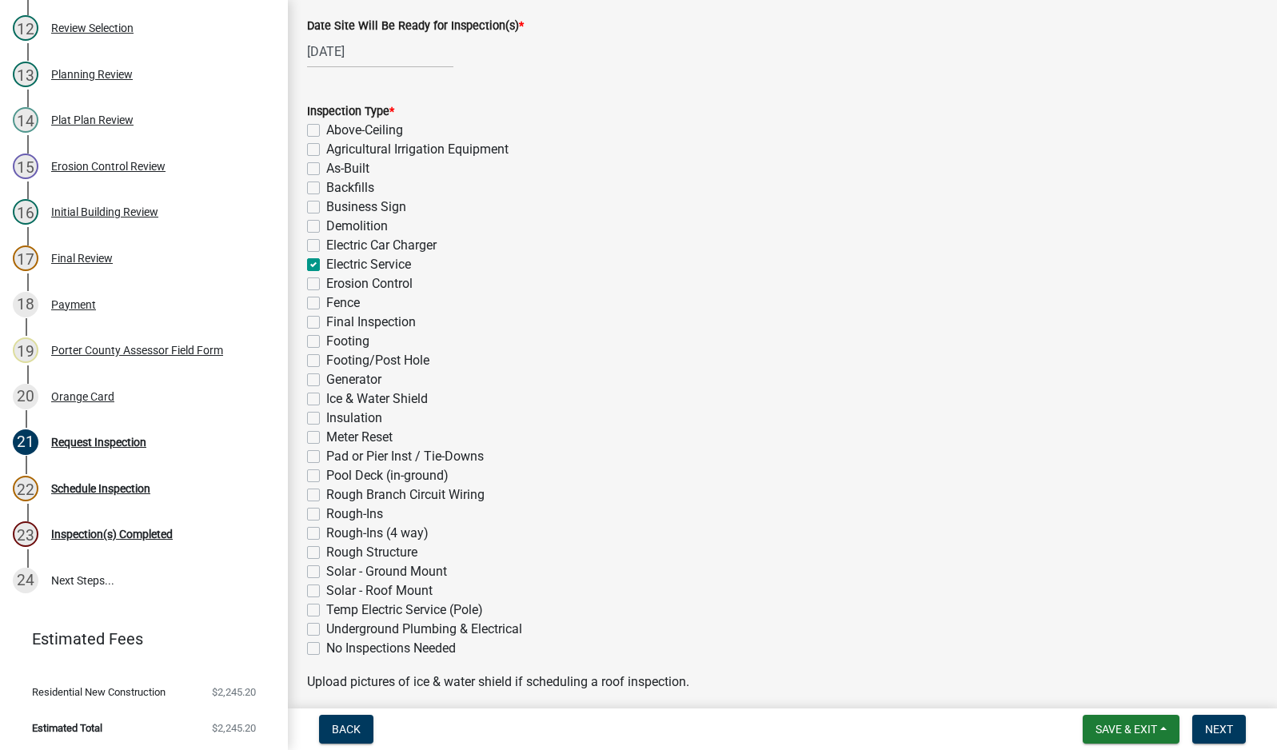
checkbox input "false"
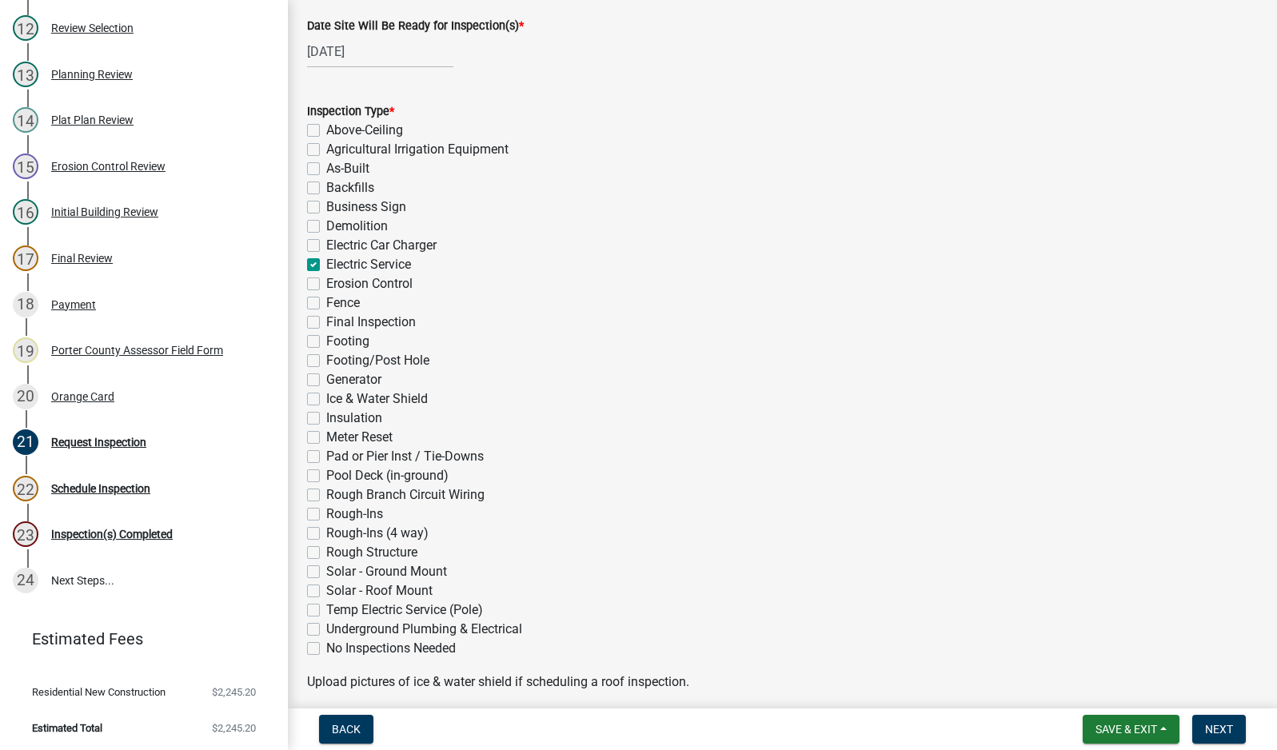
checkbox input "false"
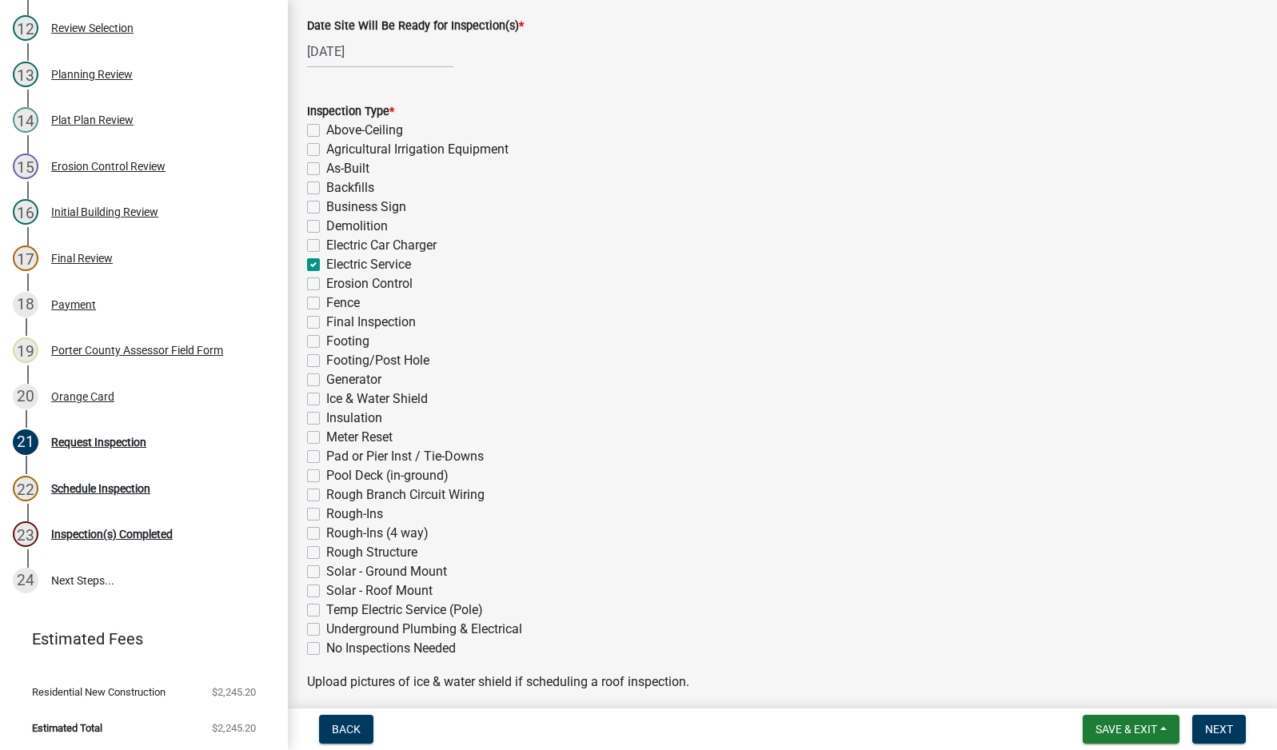
checkbox input "false"
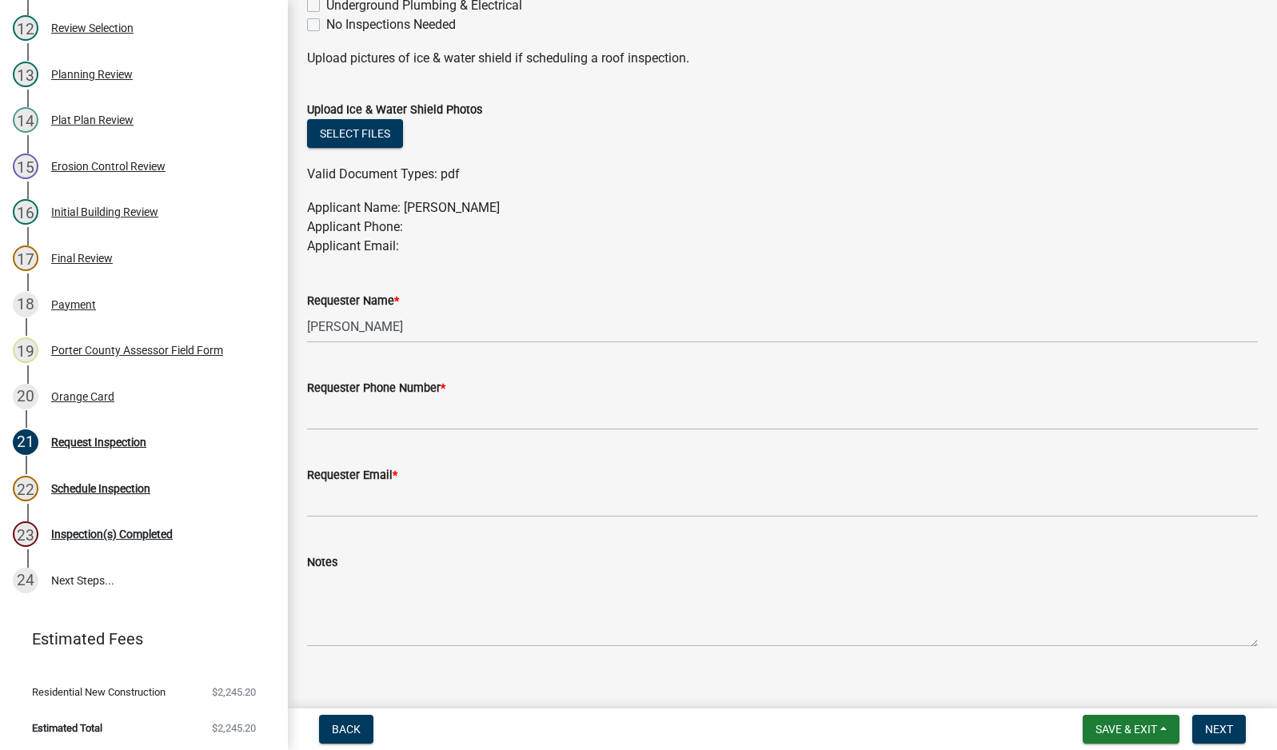
scroll to position [799, 0]
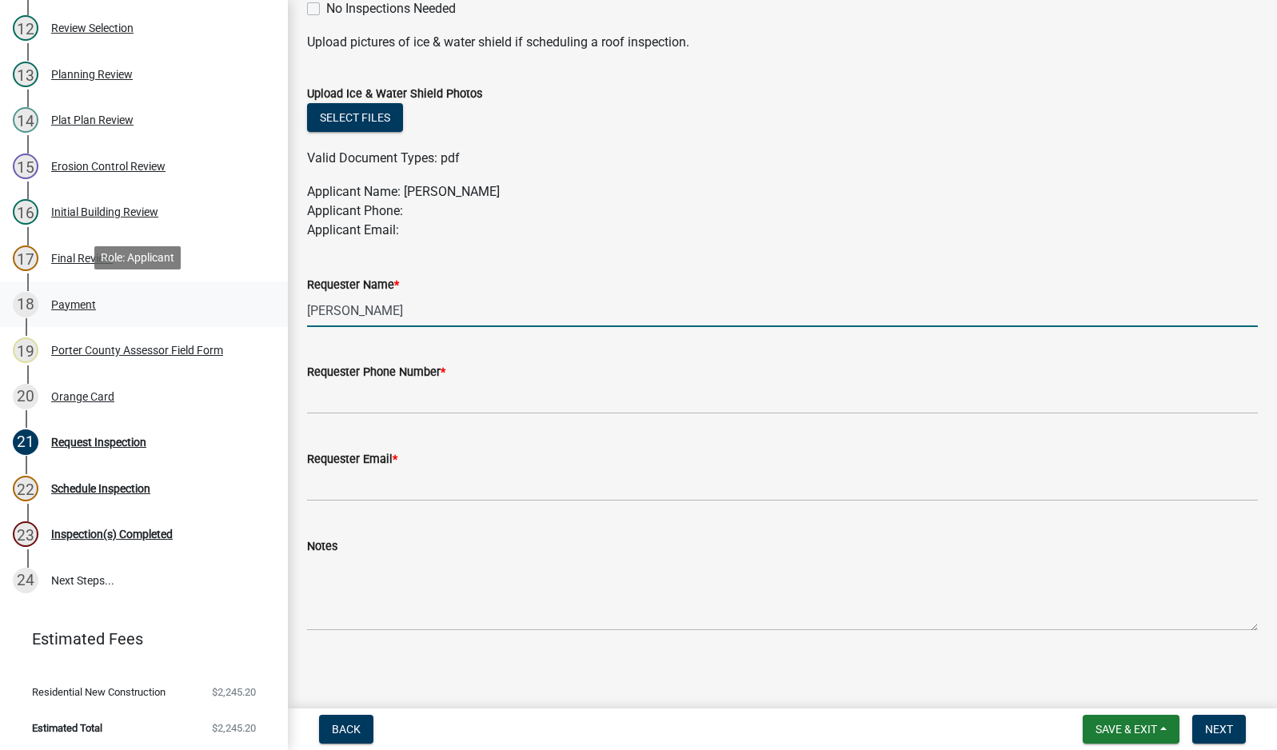
drag, startPoint x: 395, startPoint y: 309, endPoint x: 181, endPoint y: 312, distance: 214.2
click at [181, 312] on div "Building Permit SN-25-493 Edit View Summary Notes 1 Building Permit Guide 2 Par…" at bounding box center [638, 375] width 1277 height 750
type input "[PERSON_NAME]"
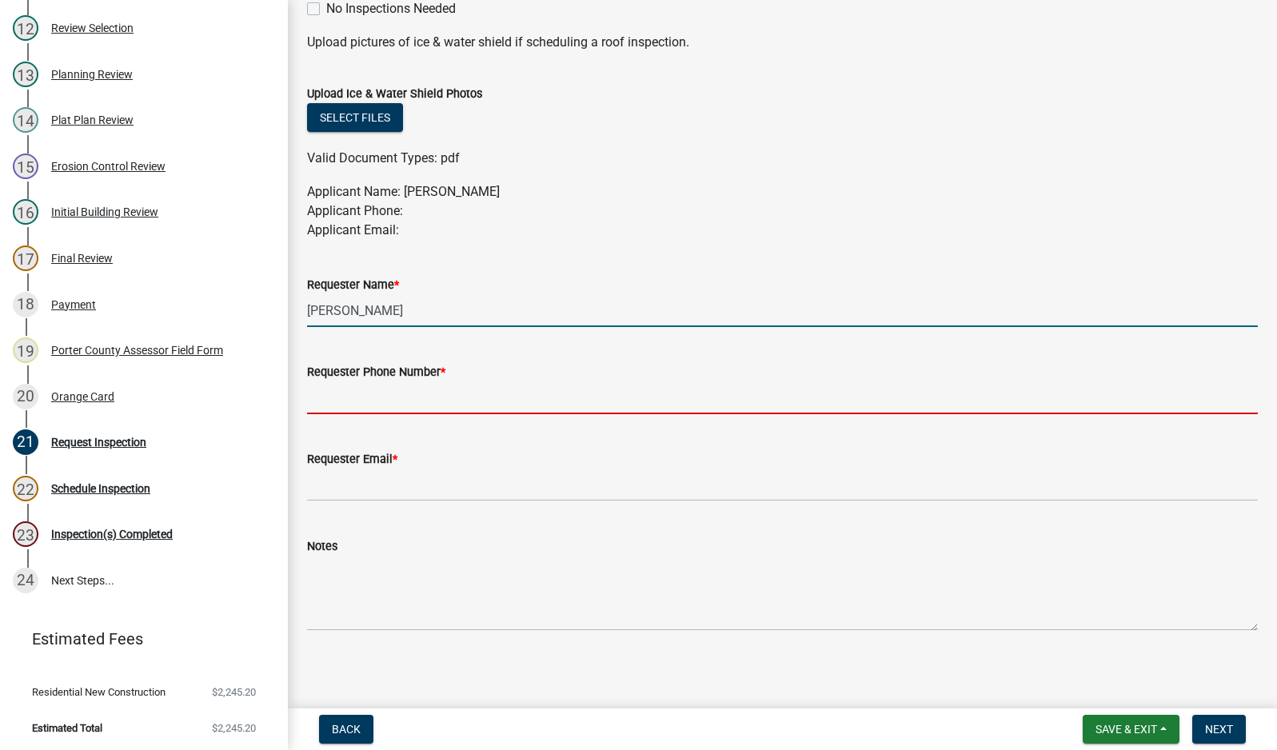
click at [339, 400] on input "Requester Phone Number *" at bounding box center [782, 397] width 950 height 33
type input "2194059766"
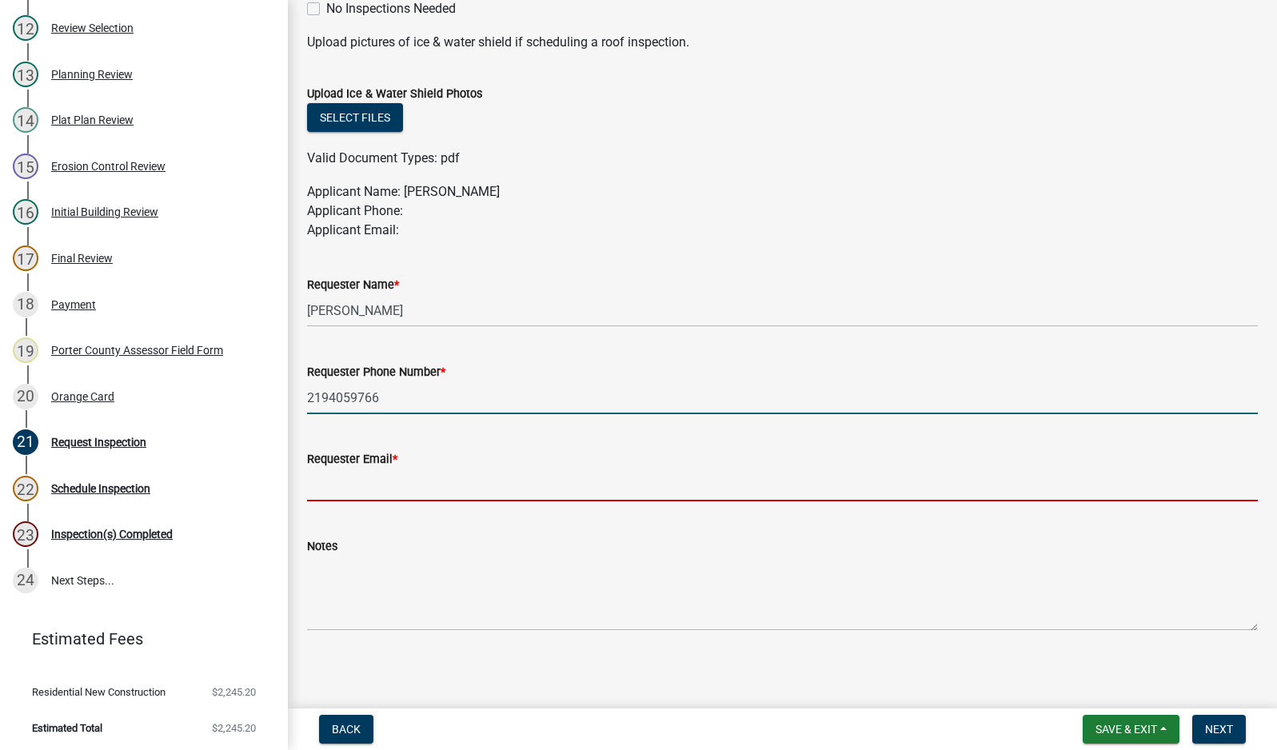
type input "[EMAIL_ADDRESS][DOMAIN_NAME]"
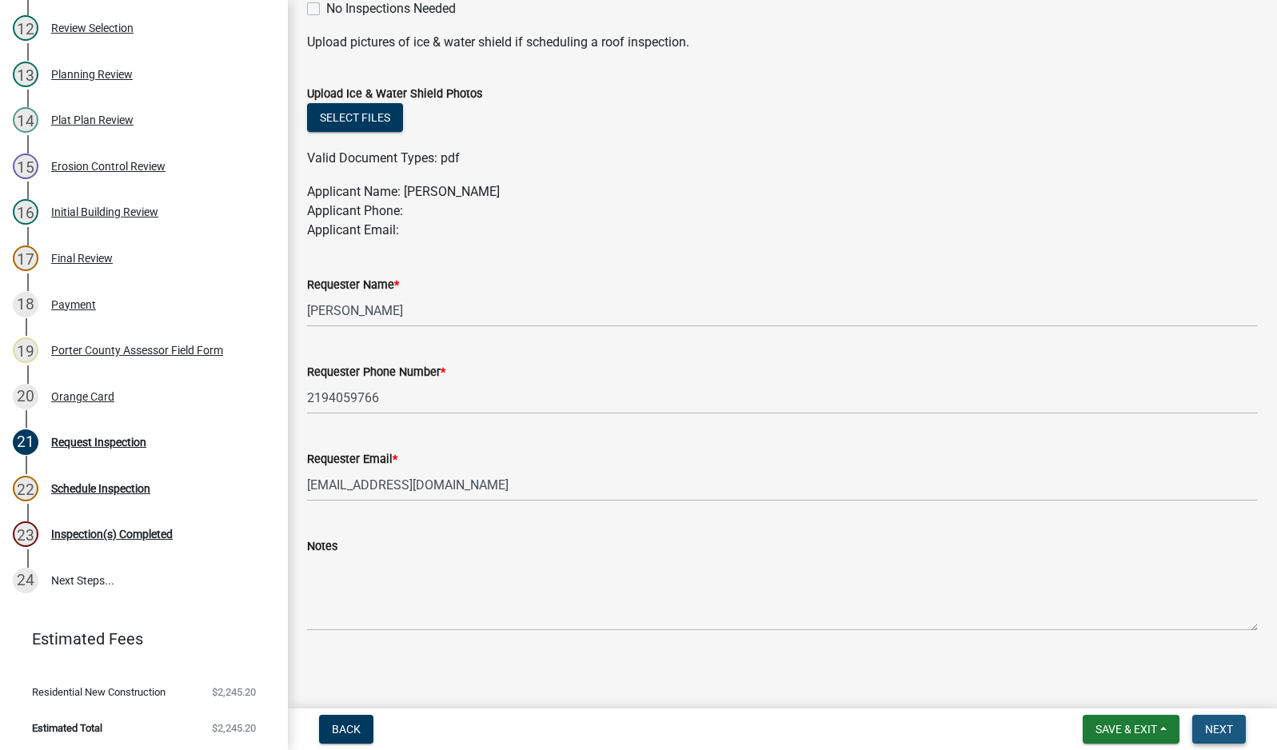
click at [1232, 729] on span "Next" at bounding box center [1219, 729] width 28 height 13
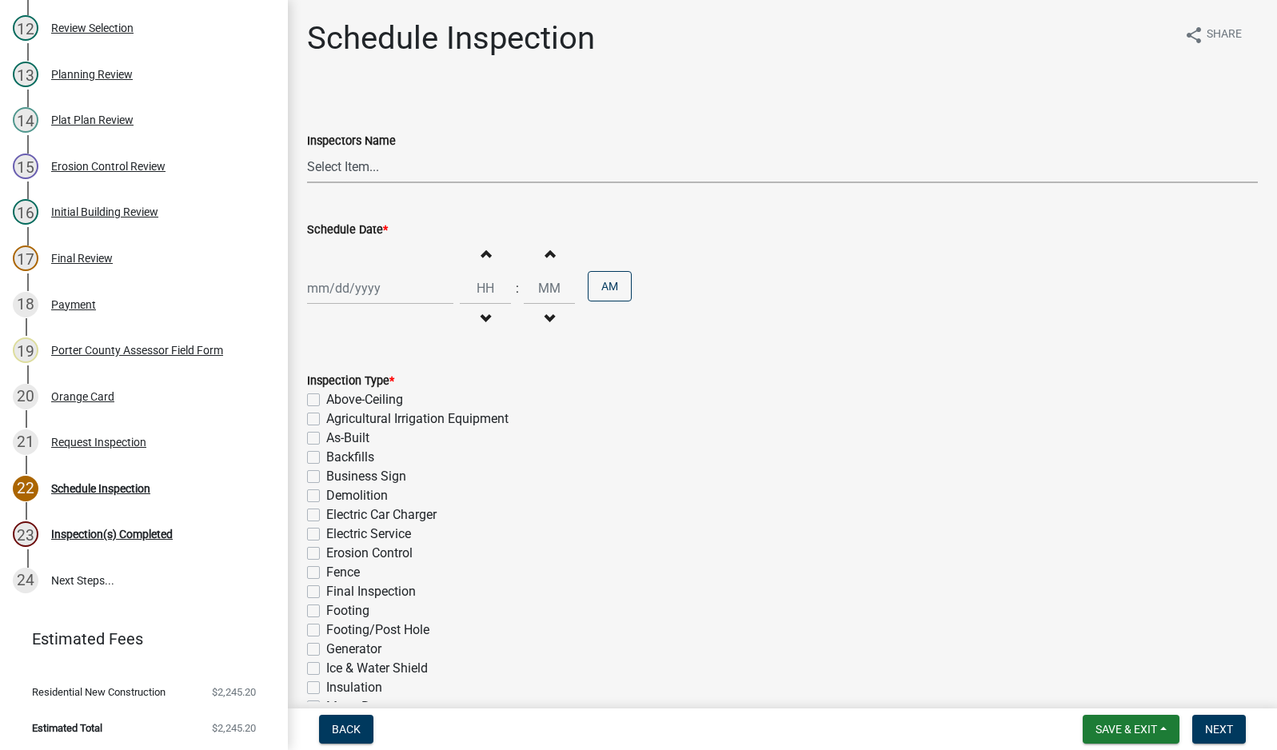
click at [321, 165] on select "Select Item... mhaller ([PERSON_NAME])" at bounding box center [782, 166] width 950 height 33
select select "ca350da2-795e-4cf8-941d-46ff53e354ae"
click at [307, 150] on select "Select Item... mhaller ([PERSON_NAME])" at bounding box center [782, 166] width 950 height 33
select select "8"
select select "2025"
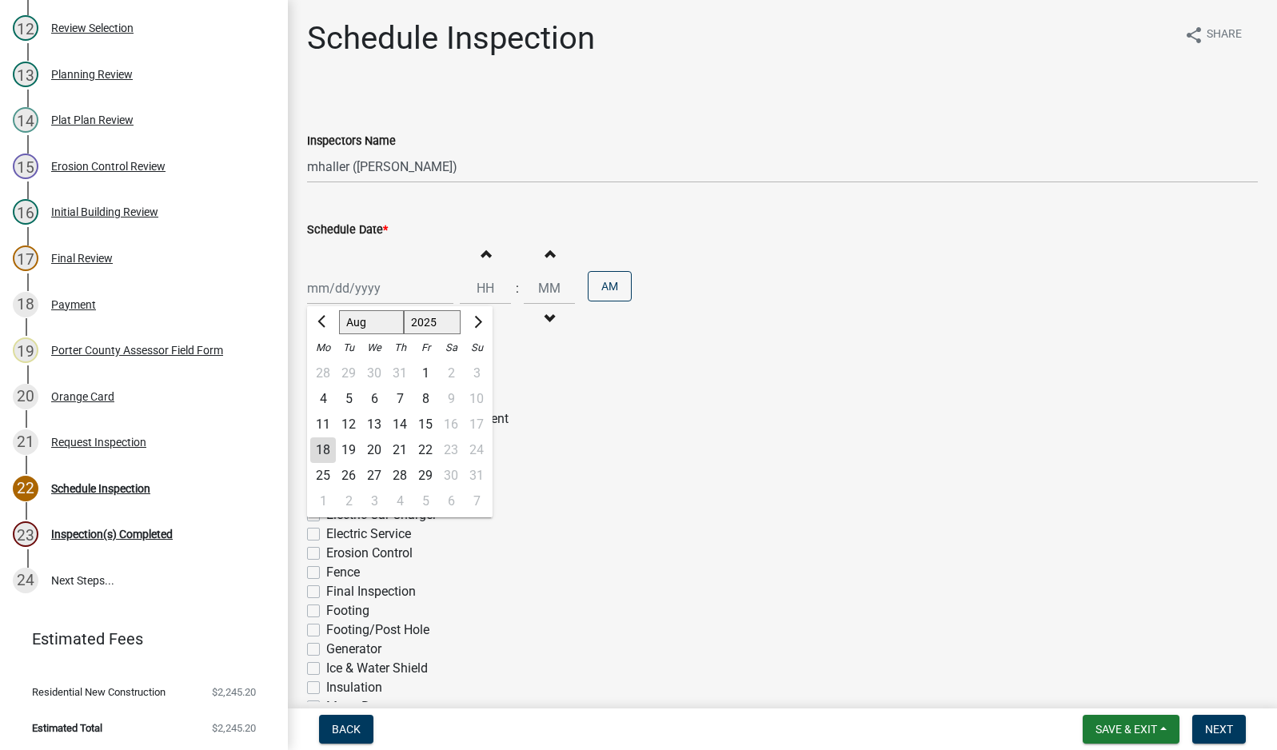
drag, startPoint x: 366, startPoint y: 285, endPoint x: 369, endPoint y: 303, distance: 18.7
click at [365, 285] on div "[PERSON_NAME] Feb Mar Apr [PERSON_NAME][DATE] Oct Nov [DATE] 1526 1527 1528 152…" at bounding box center [380, 288] width 146 height 33
click at [347, 453] on div "19" at bounding box center [349, 450] width 26 height 26
type input "[DATE]"
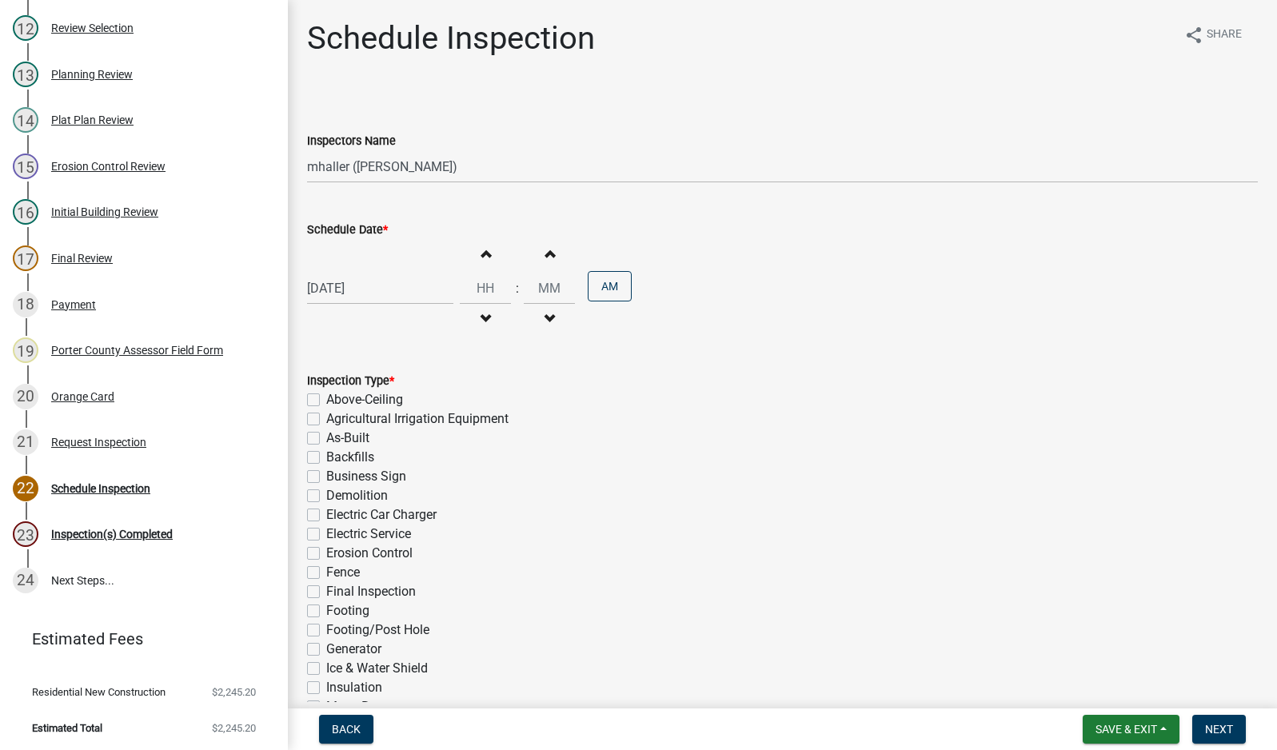
scroll to position [302, 0]
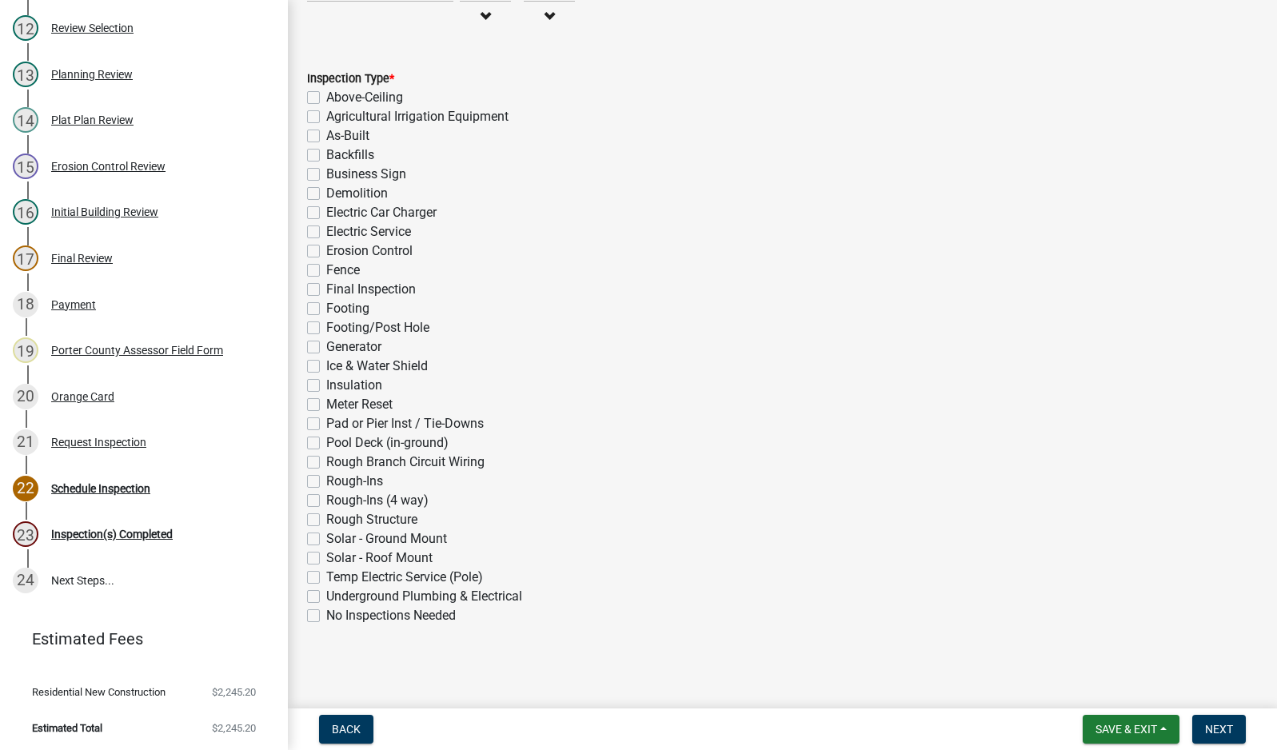
click at [326, 235] on label "Electric Service" at bounding box center [368, 231] width 85 height 19
click at [326, 233] on input "Electric Service" at bounding box center [331, 227] width 10 height 10
checkbox input "true"
checkbox input "false"
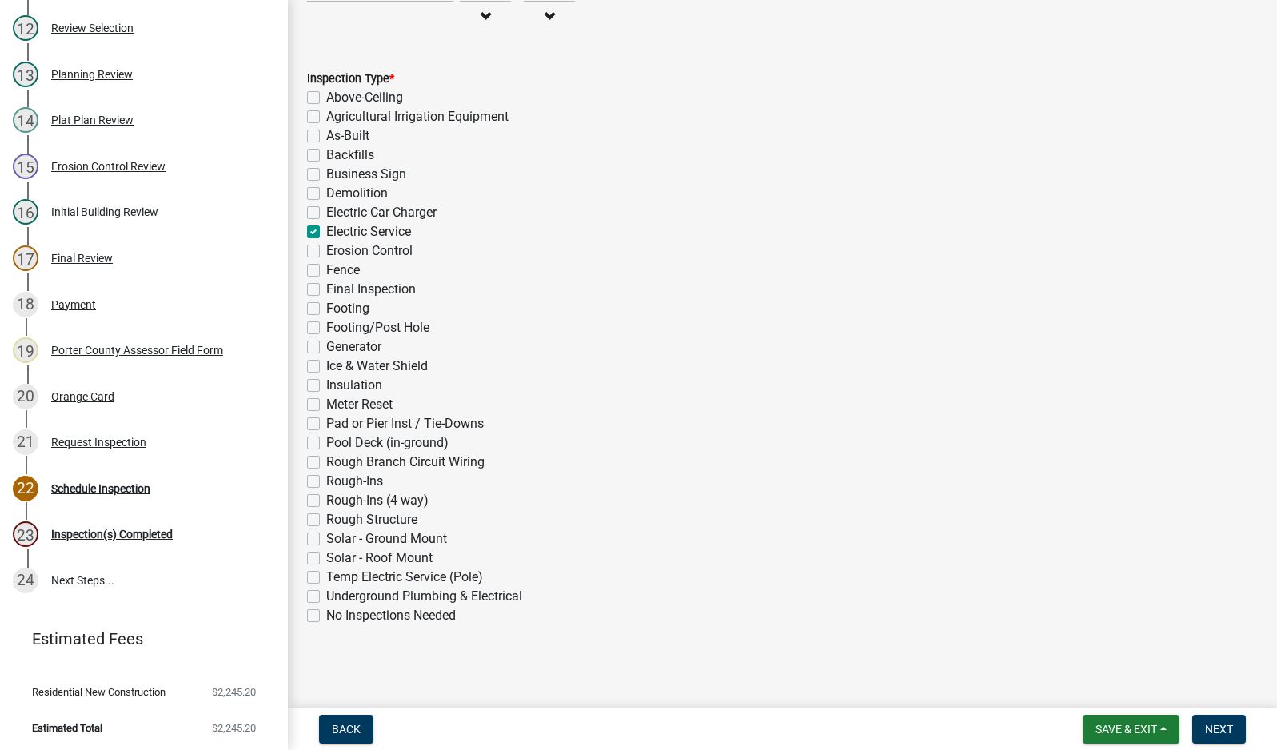
checkbox input "false"
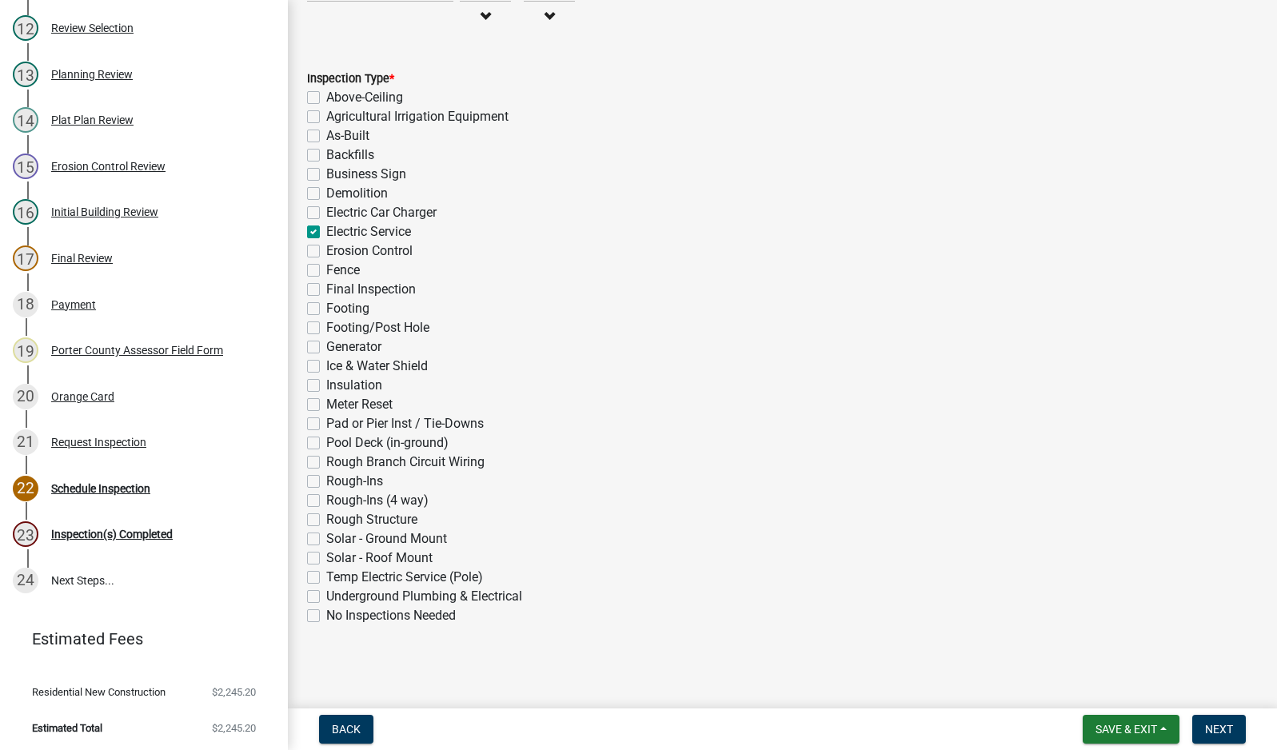
checkbox input "true"
checkbox input "false"
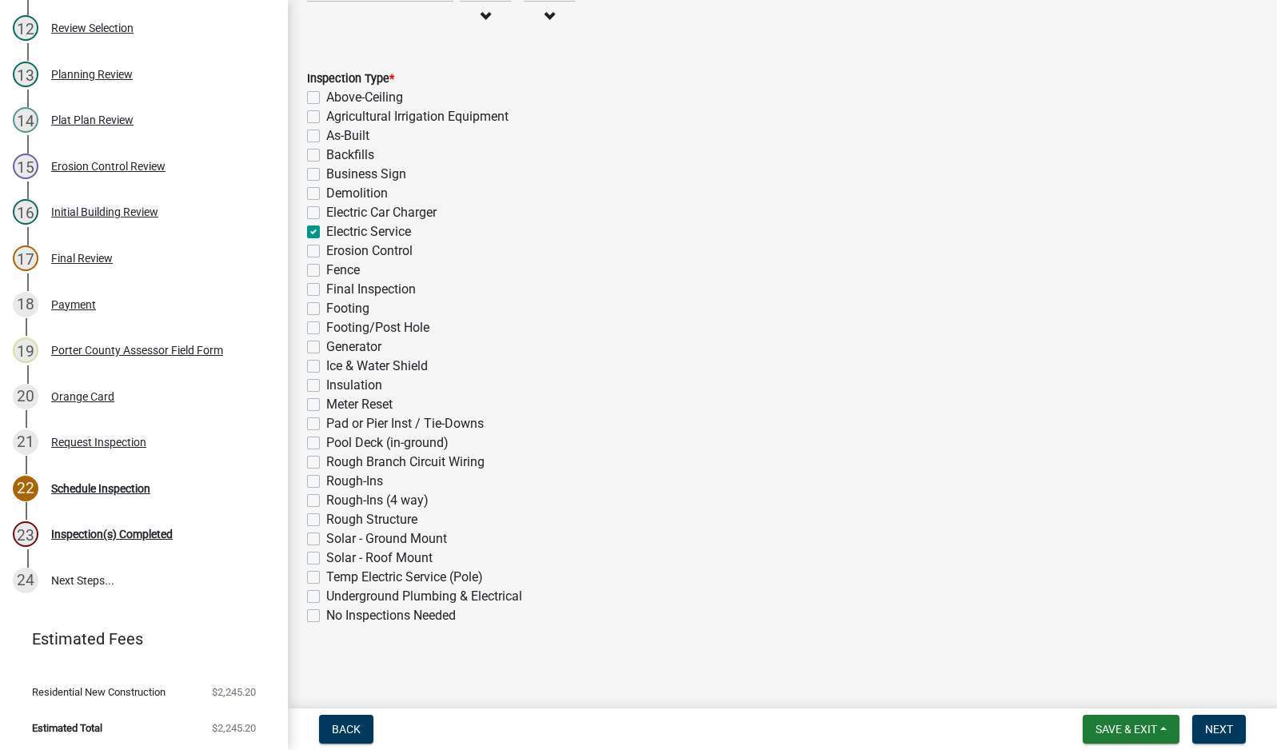
checkbox input "false"
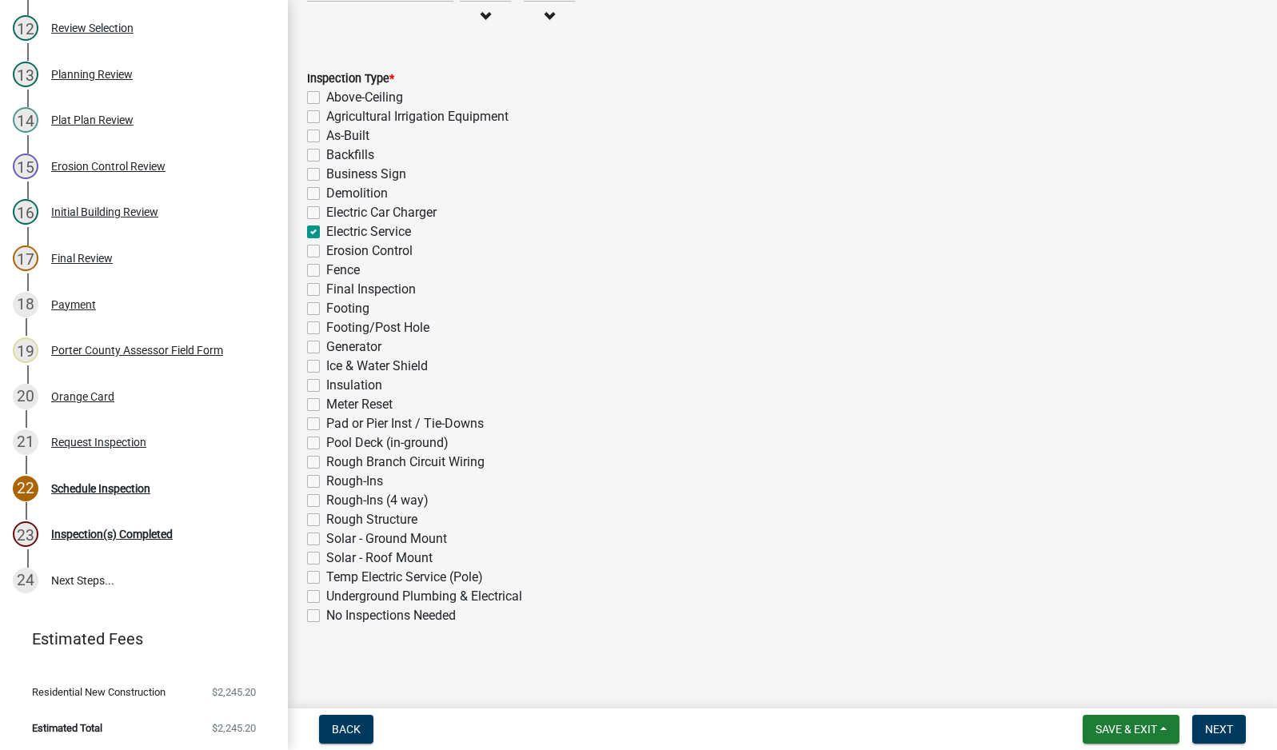
checkbox input "false"
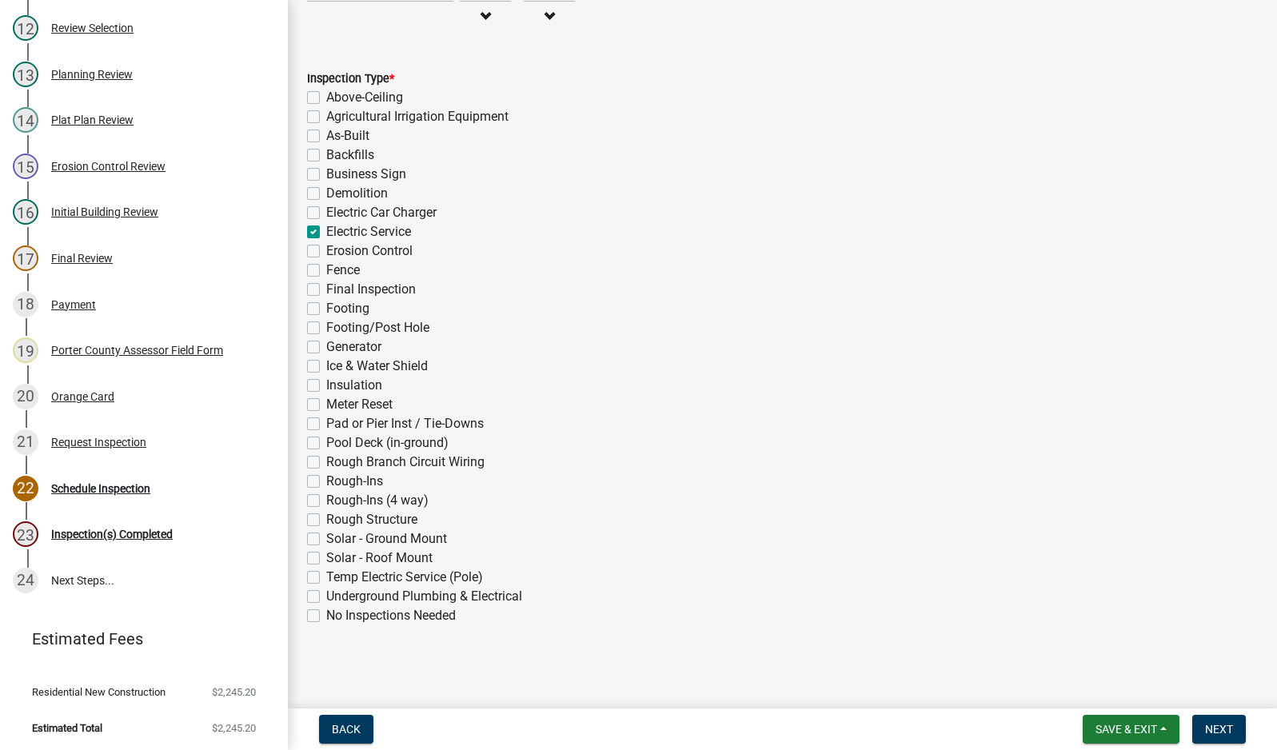
checkbox input "false"
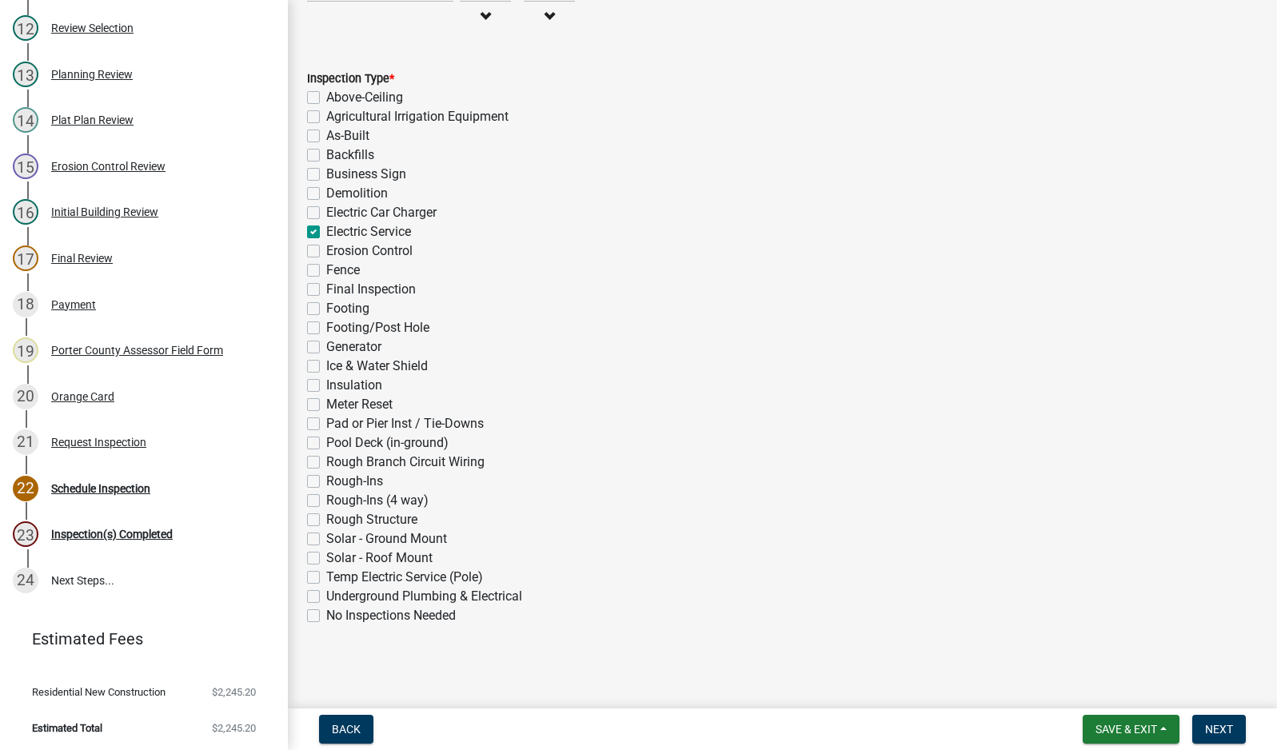
checkbox input "false"
click at [1220, 735] on button "Next" at bounding box center [1219, 729] width 54 height 29
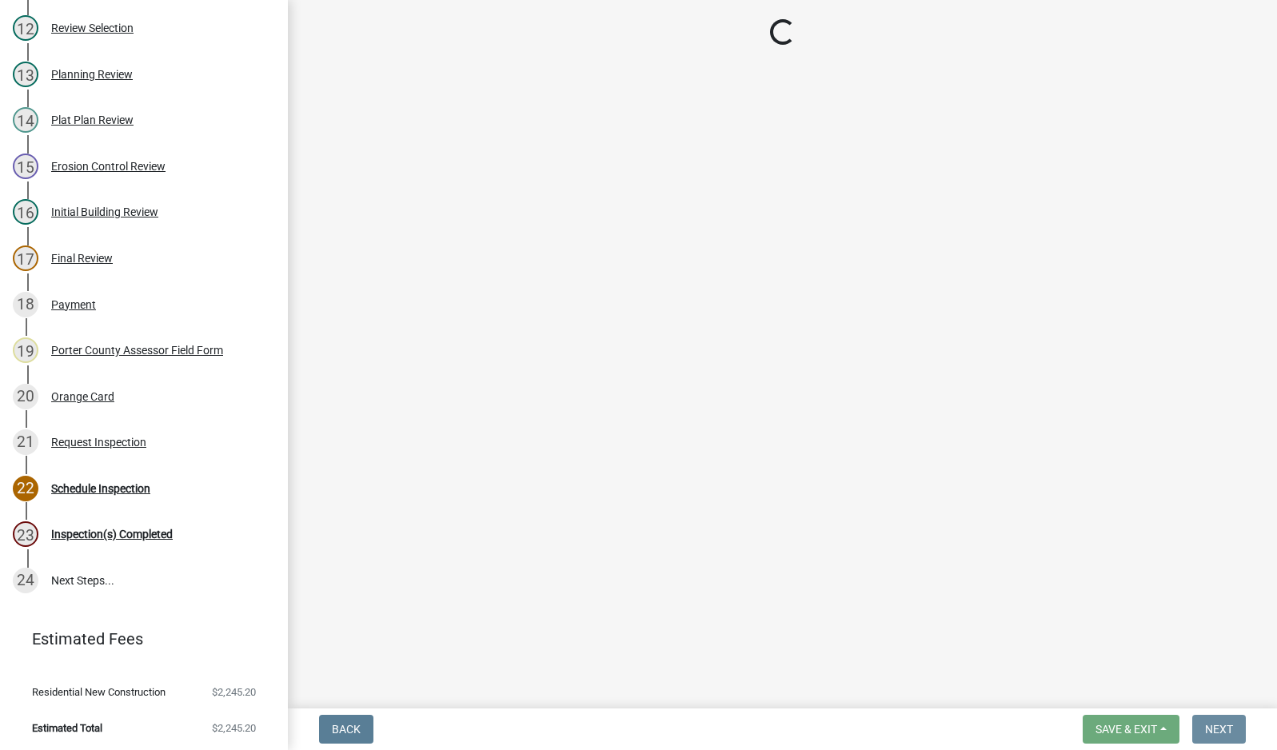
scroll to position [0, 0]
